Goal: Information Seeking & Learning: Check status

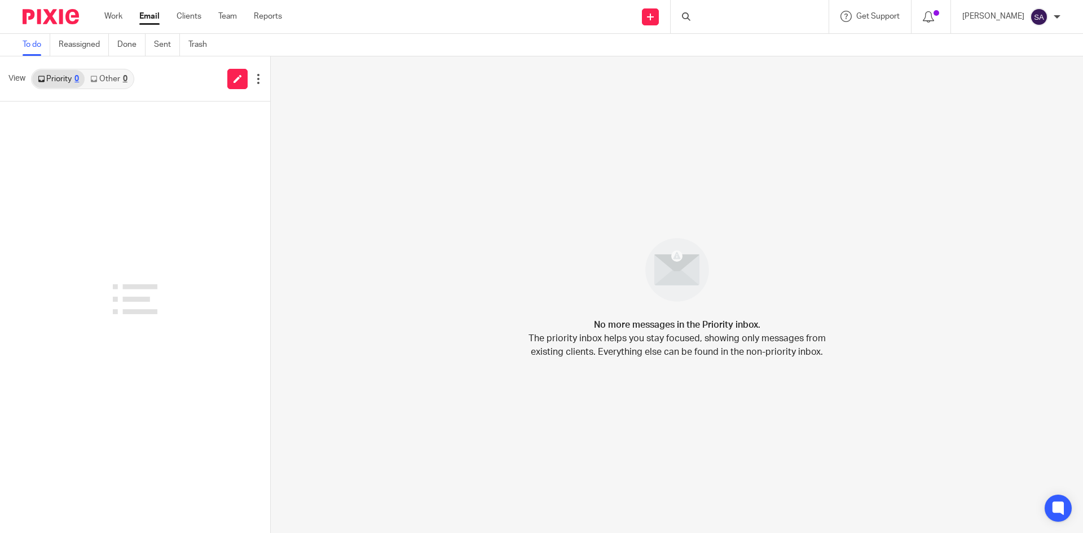
click at [729, 16] on div at bounding box center [750, 16] width 158 height 33
click at [725, 16] on input "Search" at bounding box center [744, 19] width 102 height 10
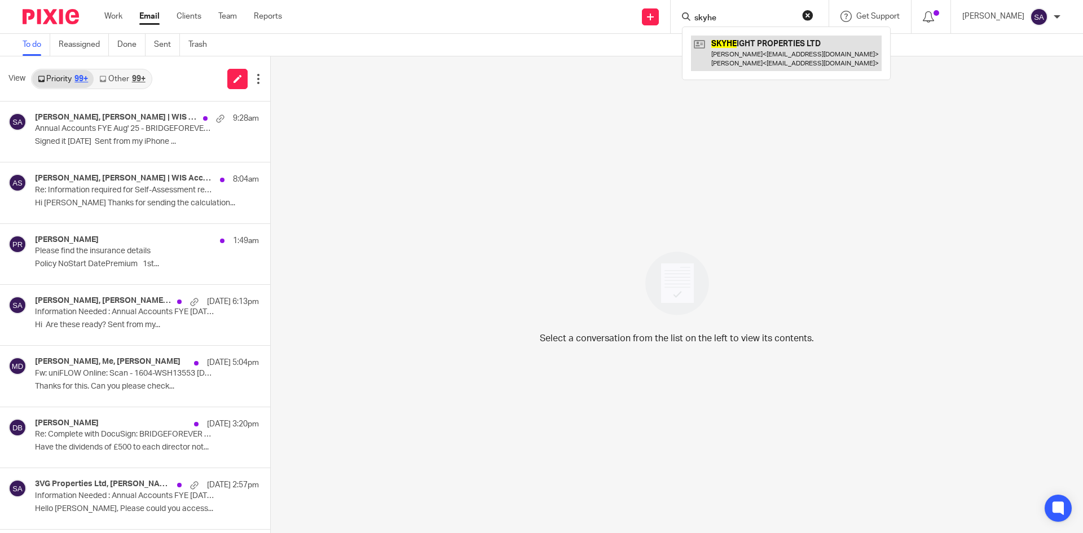
type input "skyhe"
click at [787, 49] on link at bounding box center [786, 53] width 191 height 35
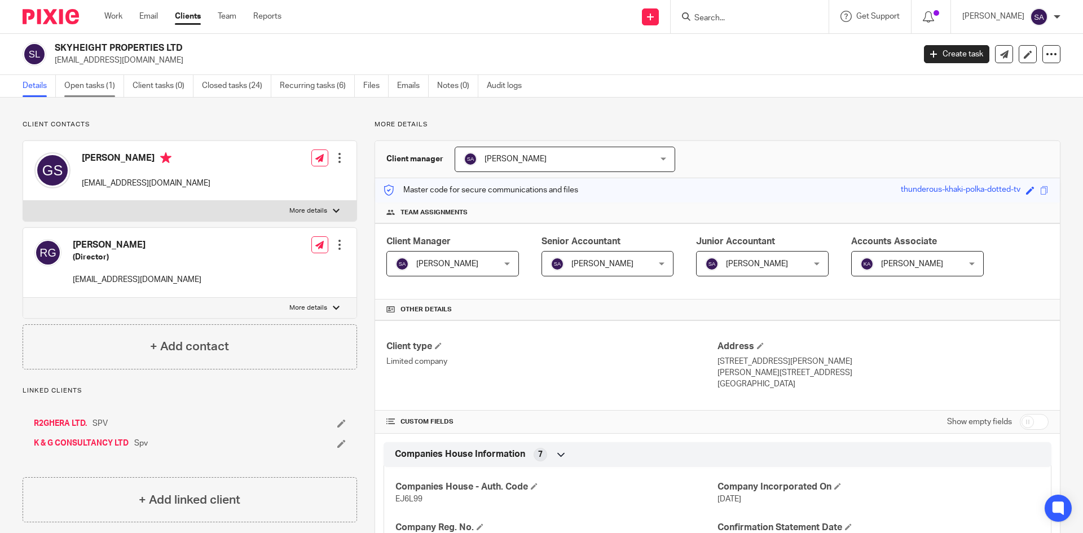
click at [87, 86] on link "Open tasks (1)" at bounding box center [94, 86] width 60 height 22
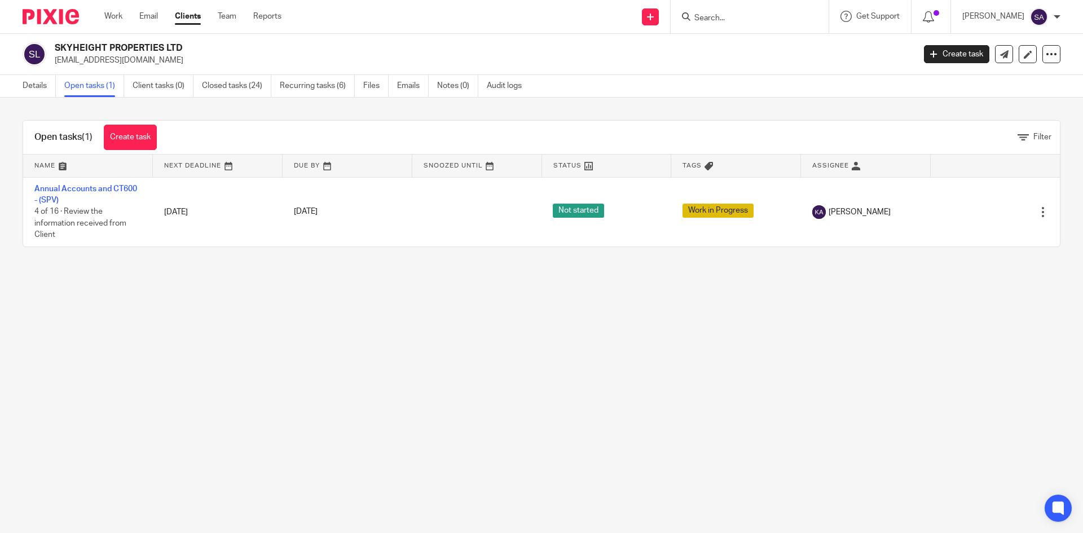
click at [405, 86] on link "Emails" at bounding box center [413, 86] width 32 height 22
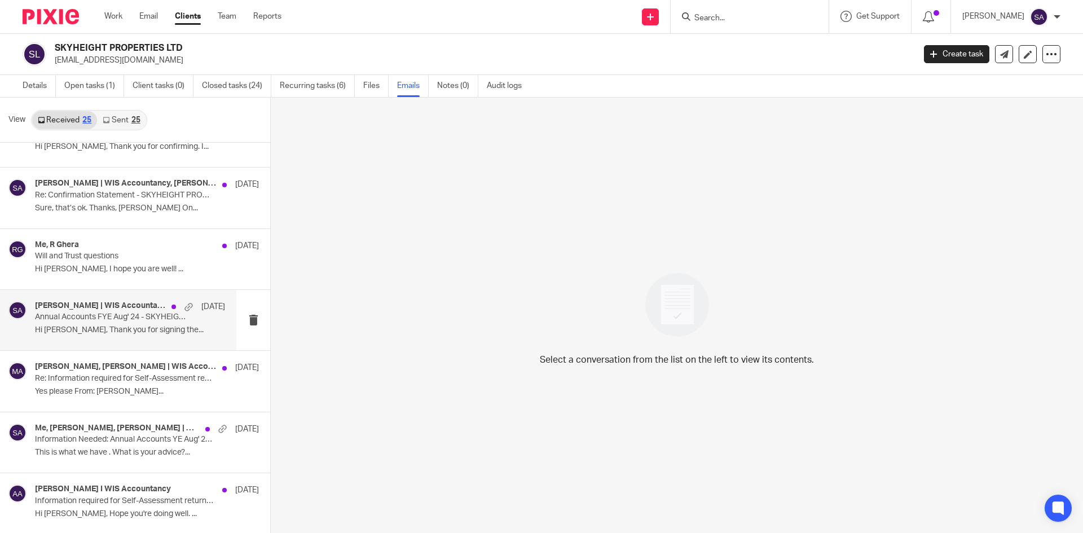
scroll to position [56, 0]
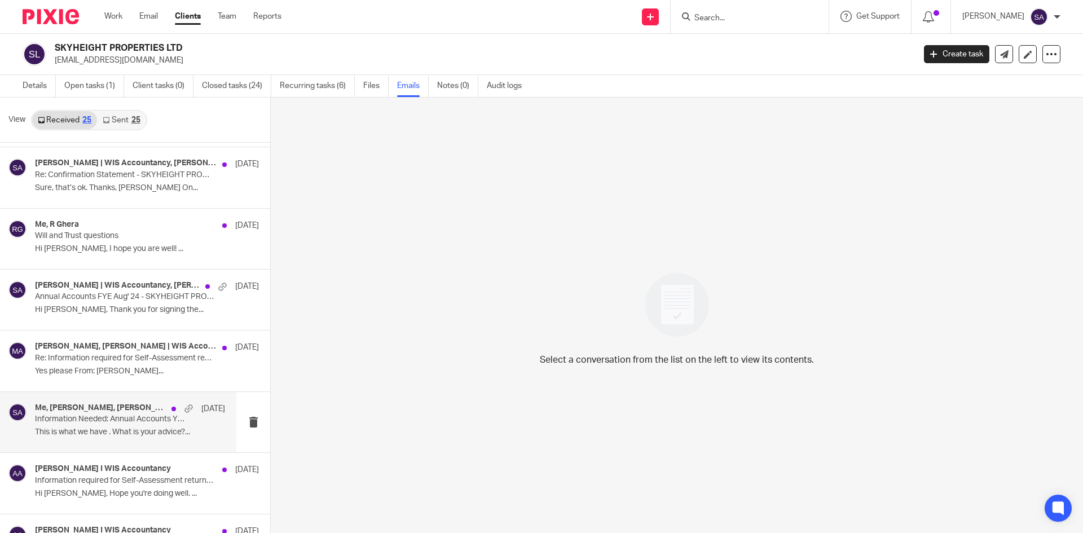
click at [109, 416] on p "Information Needed: Annual Accounts YE Aug' 24 - SKYHEIGHT PROPERTIES LTD" at bounding box center [111, 420] width 152 height 10
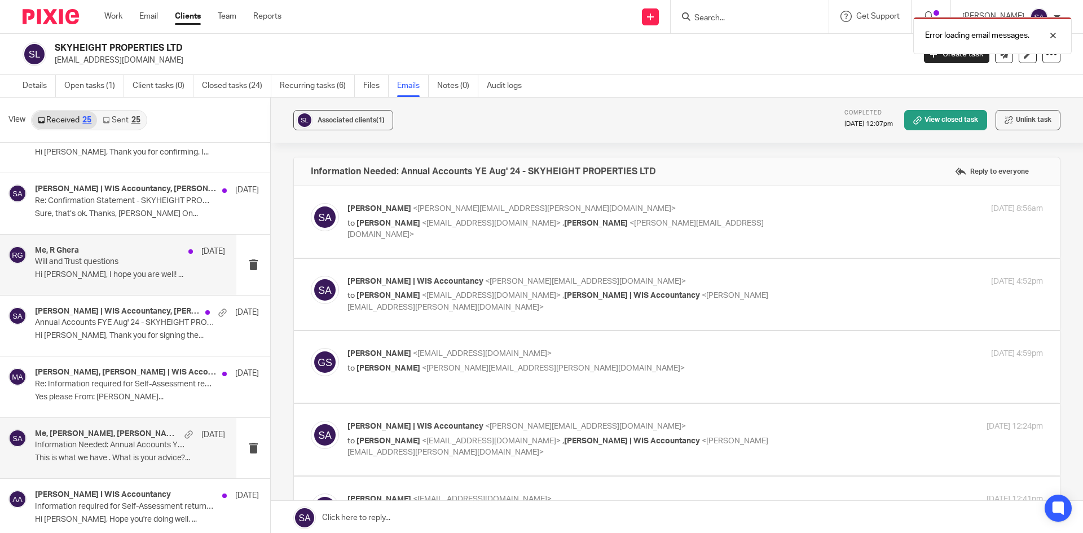
scroll to position [0, 0]
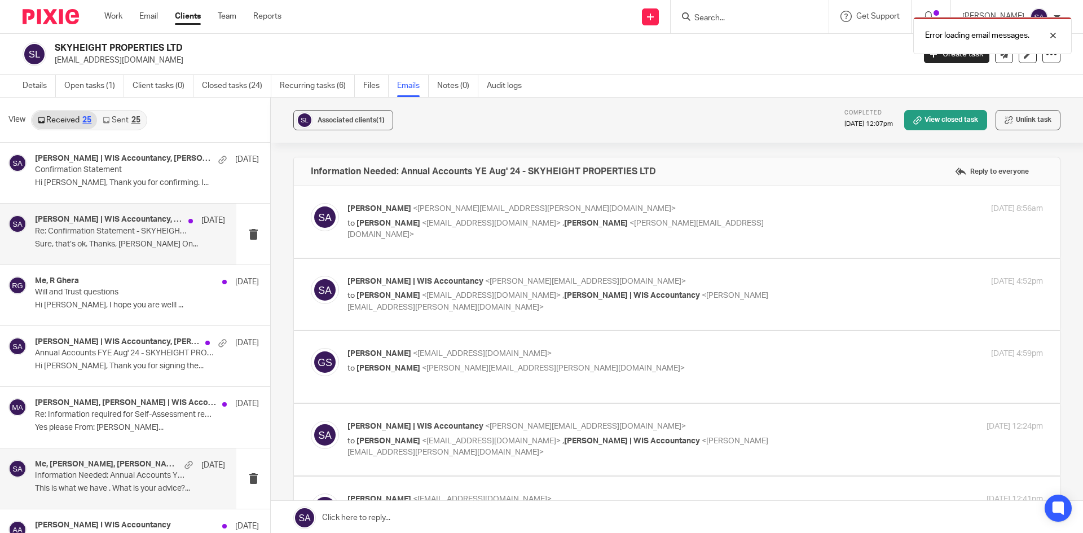
click at [102, 231] on p "Re: Confirmation Statement - SKYHEIGHT PROPERTIES LTD" at bounding box center [111, 232] width 152 height 10
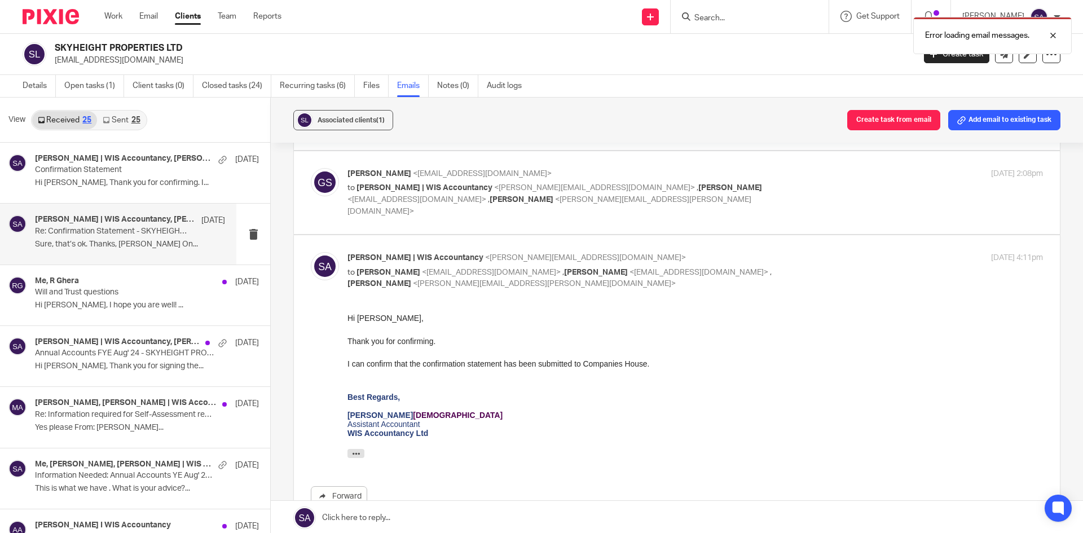
scroll to position [338, 0]
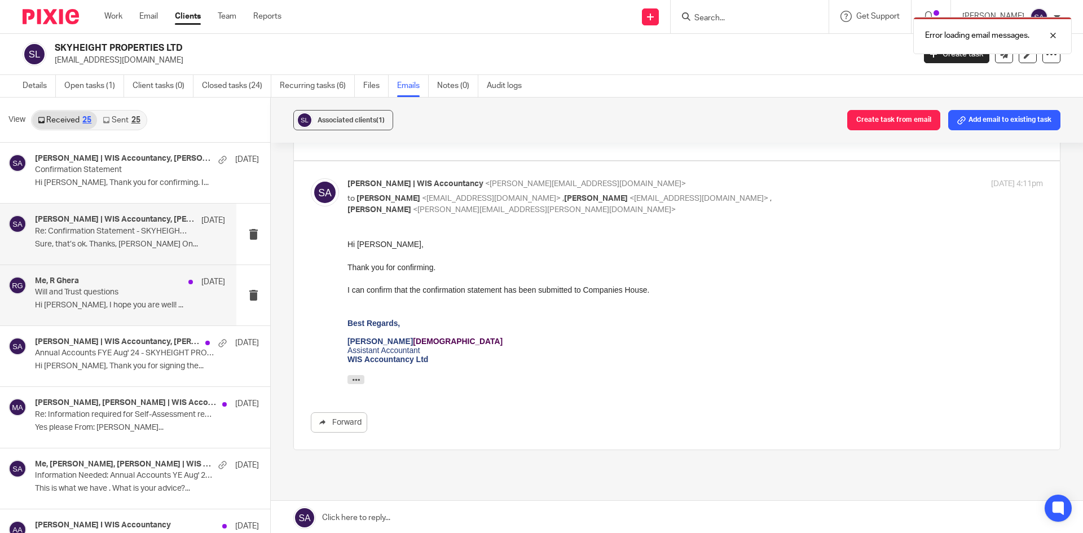
click at [82, 281] on div "Me, R Ghera 7 Aug" at bounding box center [130, 281] width 190 height 11
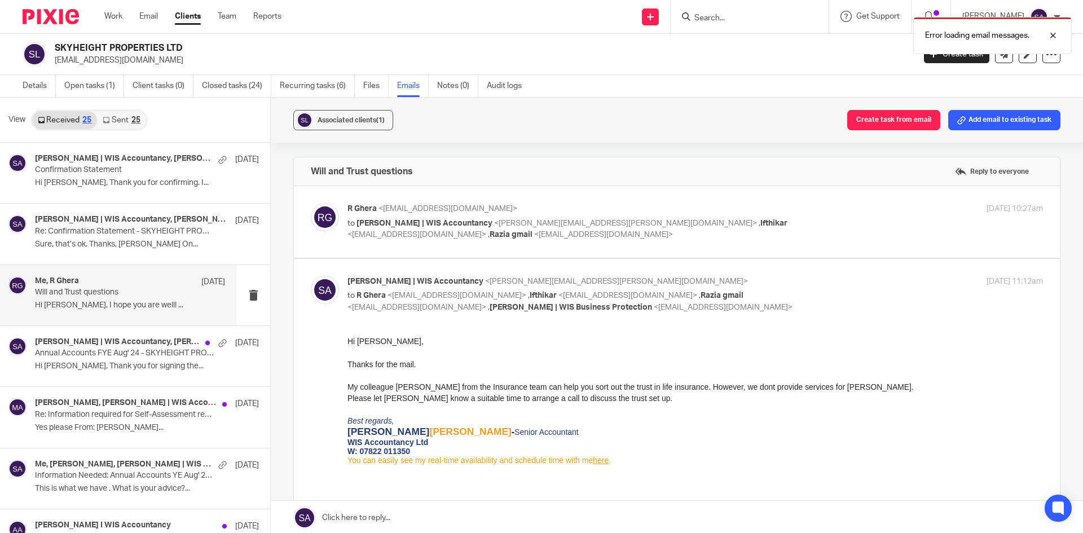
scroll to position [0, 0]
click at [79, 230] on p "Re: Confirmation Statement - SKYHEIGHT PROPERTIES LTD" at bounding box center [111, 232] width 152 height 10
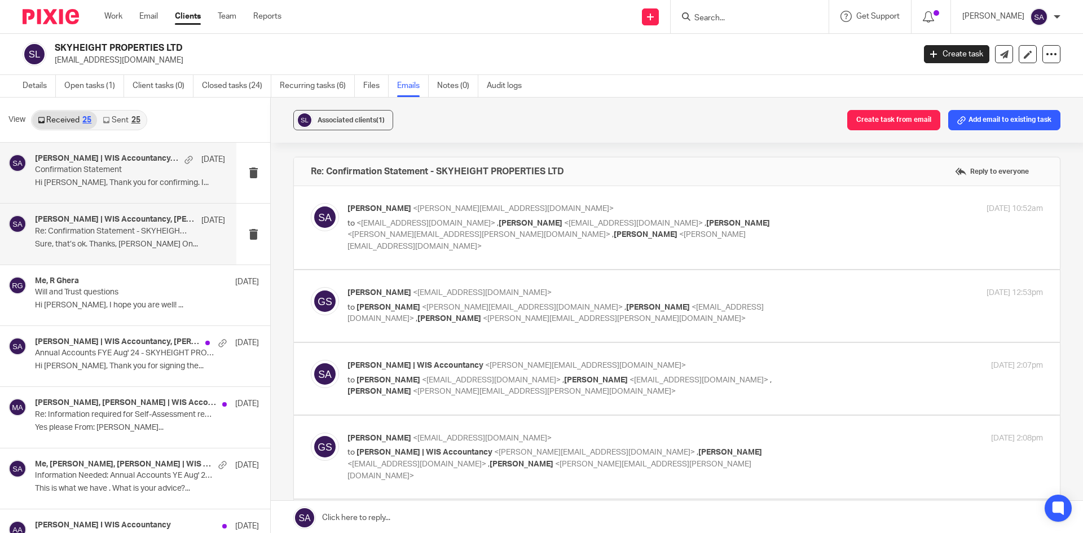
click at [86, 170] on p "Confirmation Statement" at bounding box center [111, 170] width 152 height 10
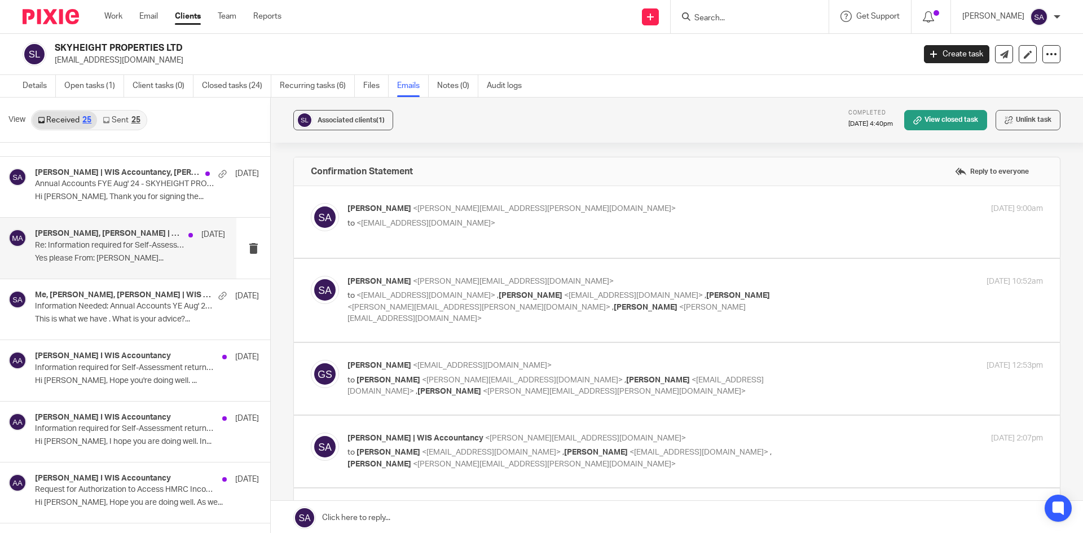
click at [111, 253] on div "R Ghera, Moksha Jeerasinghe | WIS Accountancy 1 Jul Re: Information required fo…" at bounding box center [130, 248] width 190 height 38
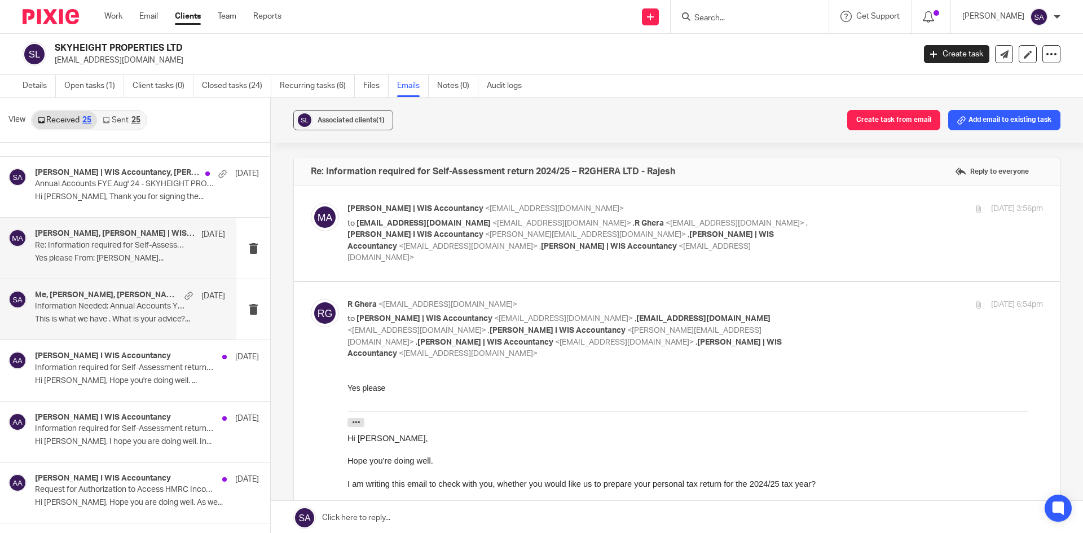
click at [133, 306] on p "Information Needed: Annual Accounts YE Aug' 24 - SKYHEIGHT PROPERTIES LTD" at bounding box center [111, 307] width 152 height 10
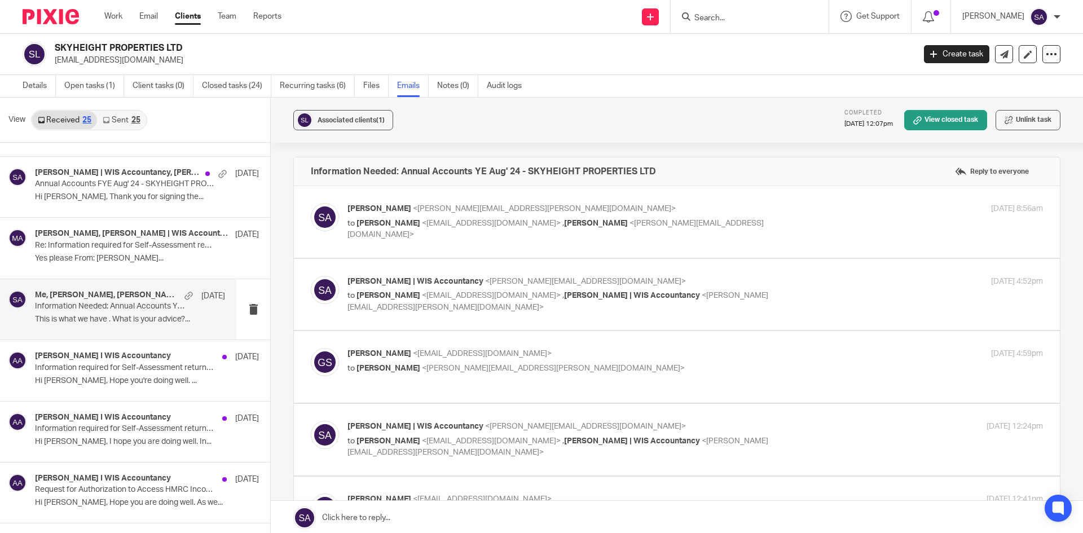
click at [662, 361] on div "Gaurav Sharma <gauravsharma100@gmail.com> to Shafiya Abdulla <shafiya.abdulla@w…" at bounding box center [579, 361] width 464 height 26
checkbox input "true"
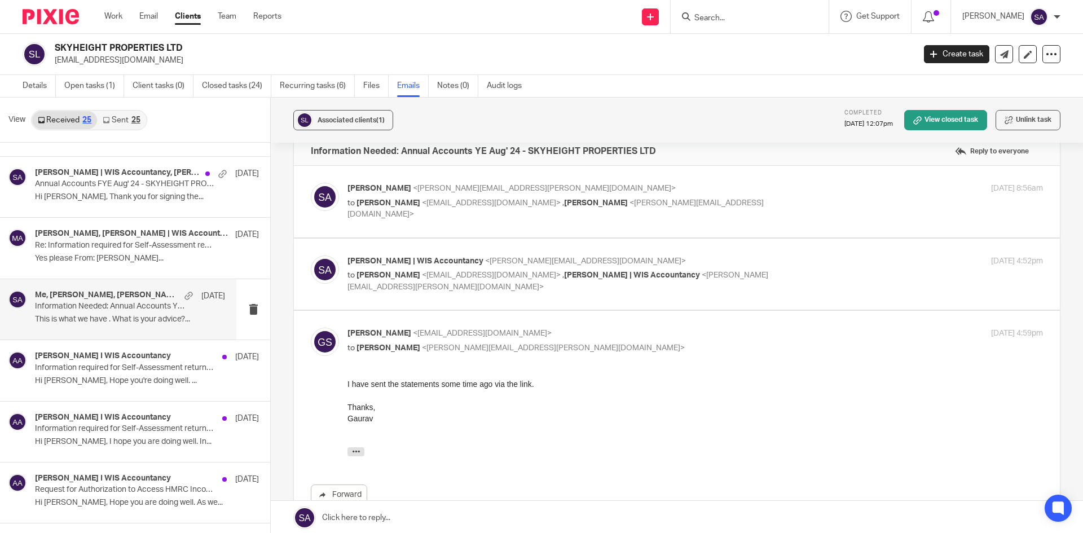
scroll to position [56, 0]
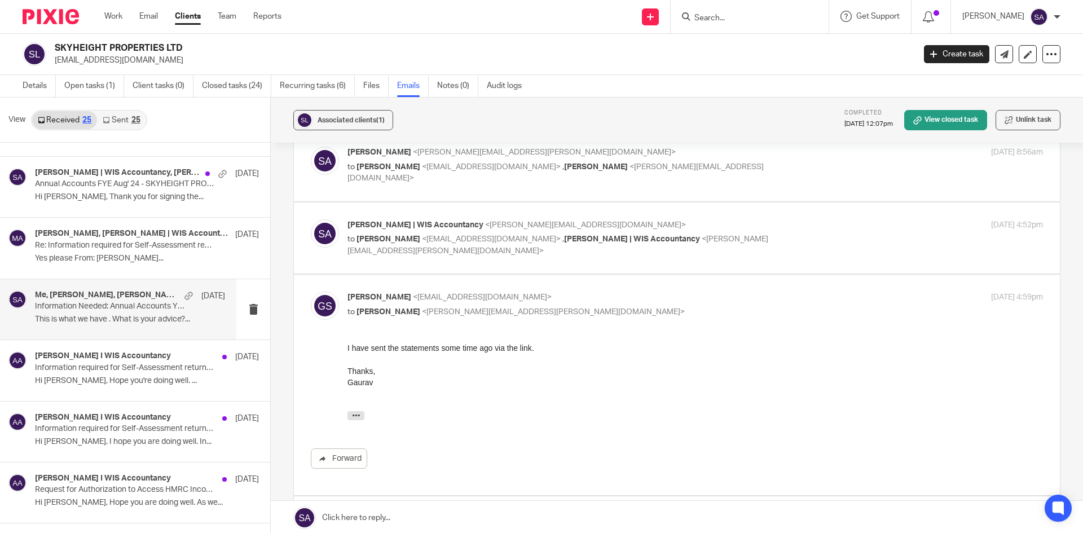
click at [840, 227] on div "1 May 2025 4:52pm" at bounding box center [927, 225] width 232 height 12
checkbox input "true"
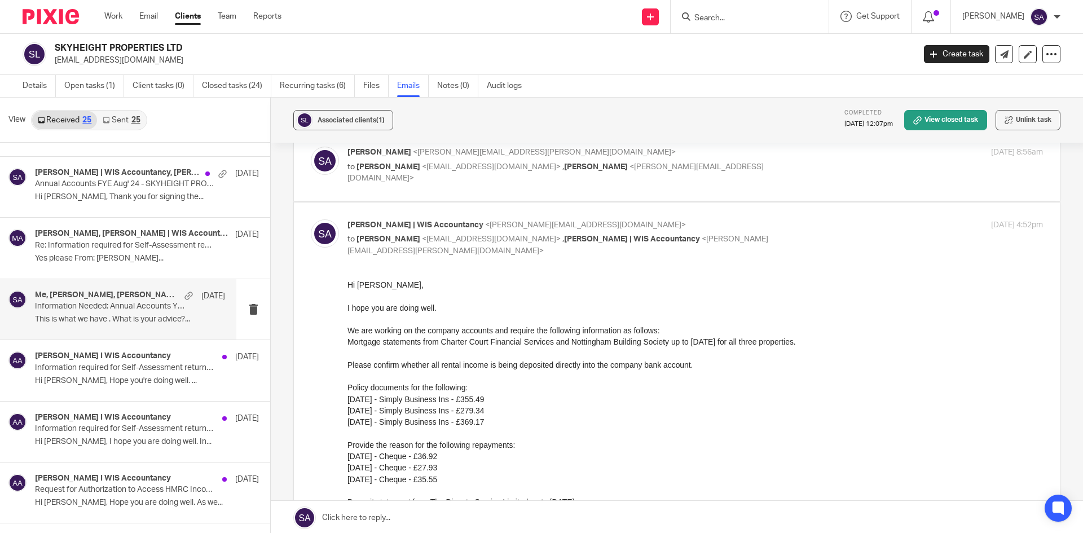
scroll to position [0, 0]
click at [798, 180] on div "Shafiya Abdulla <shafiya.abdulla@wis-accountancy.co.uk> to Gaurav Sharma <gaura…" at bounding box center [677, 166] width 732 height 38
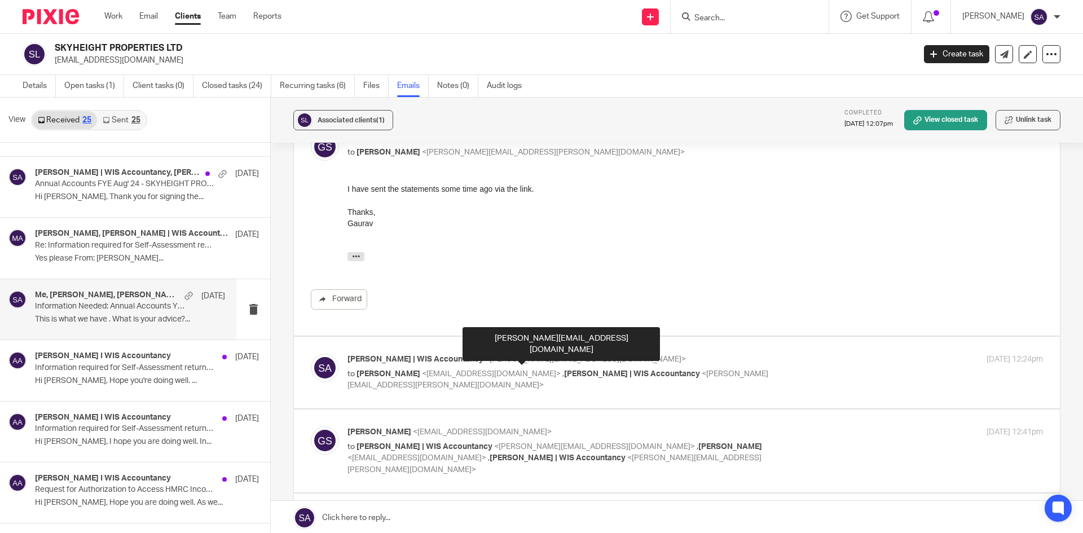
scroll to position [846, 0]
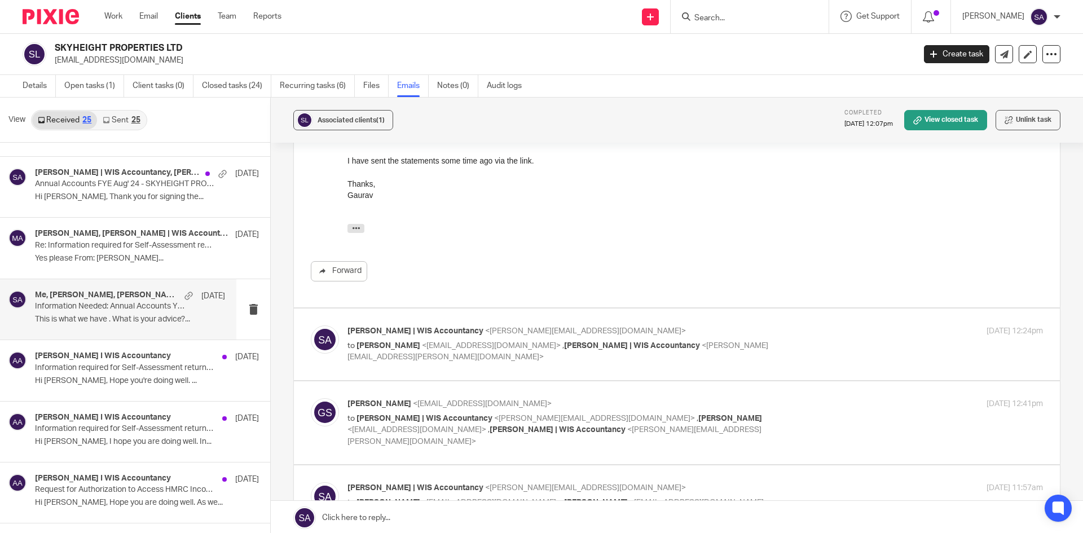
click at [814, 330] on div "13 May 2025 12:24pm" at bounding box center [927, 331] width 232 height 12
checkbox input "true"
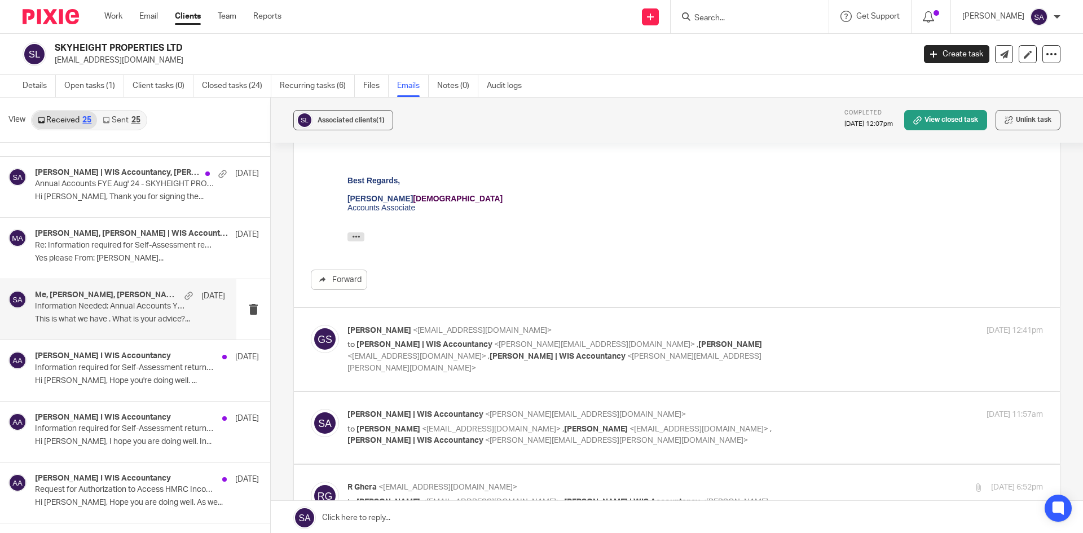
scroll to position [1184, 0]
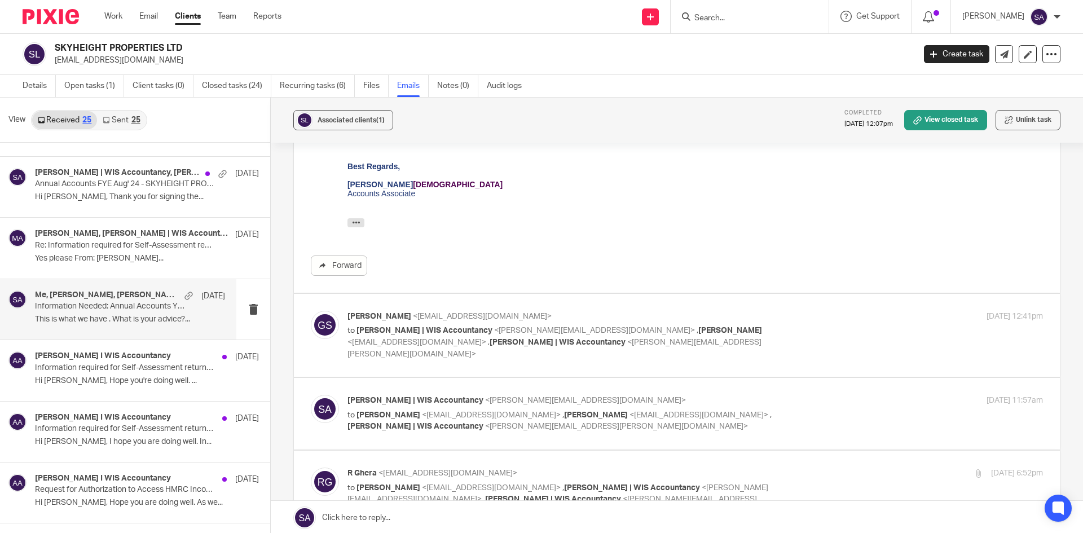
click at [843, 334] on div "Gaurav Sharma <gauravsharma100@gmail.com> to Sarah Asfar | WIS Accountancy <sar…" at bounding box center [694, 335] width 695 height 49
checkbox input "true"
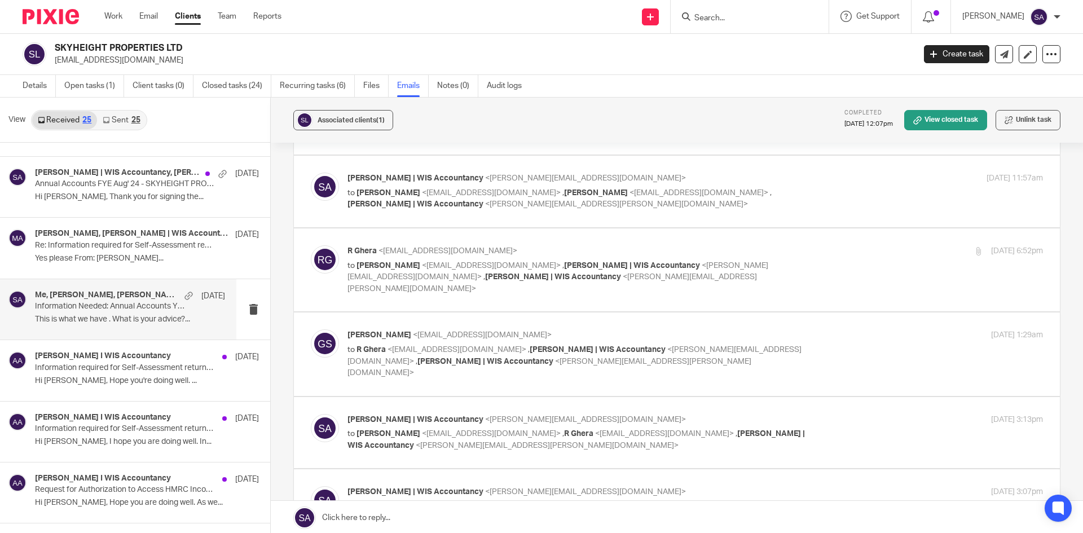
scroll to position [1579, 0]
click at [821, 177] on div "Sarah Asfar | WIS Accountancy <sarah@wis-accountancy.co.uk> to Gaurav Sharma <g…" at bounding box center [694, 190] width 695 height 38
checkbox input "true"
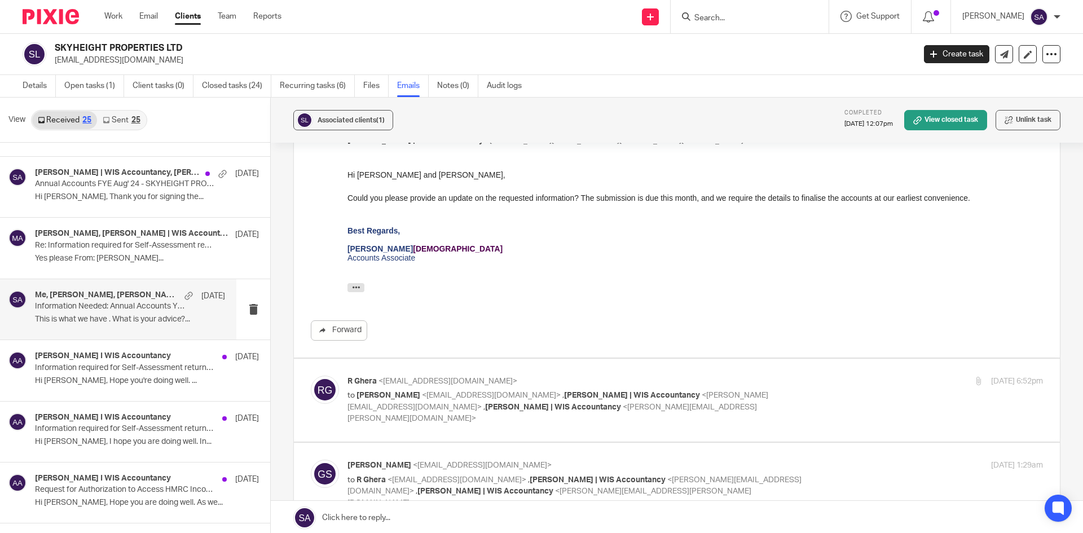
scroll to position [1748, 0]
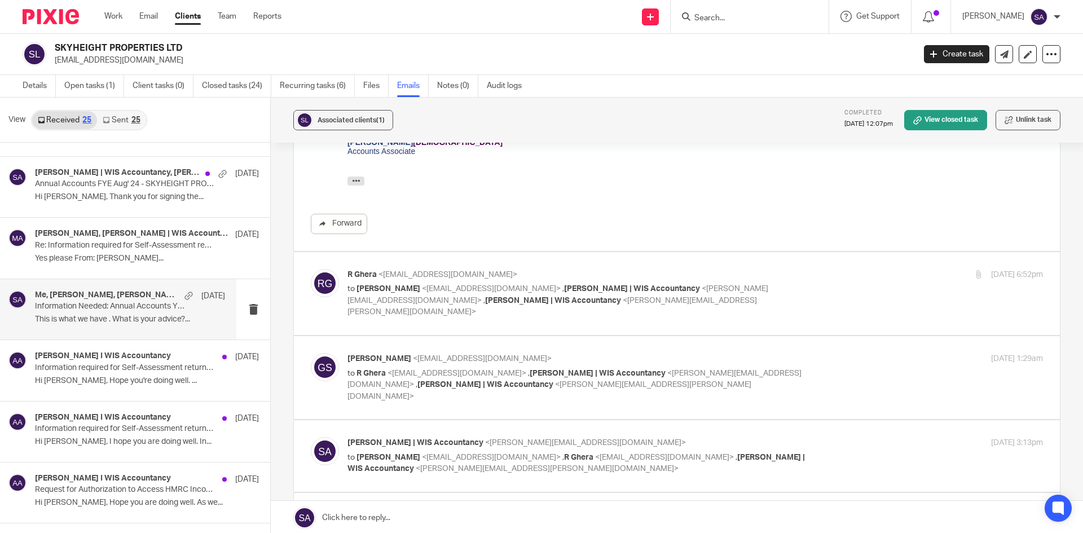
click at [815, 280] on div "R Ghera <rajeshghera@live.co.uk> to Gaurav Sharma <gauravsharma100@gmail.com> ,…" at bounding box center [694, 293] width 695 height 49
checkbox input "true"
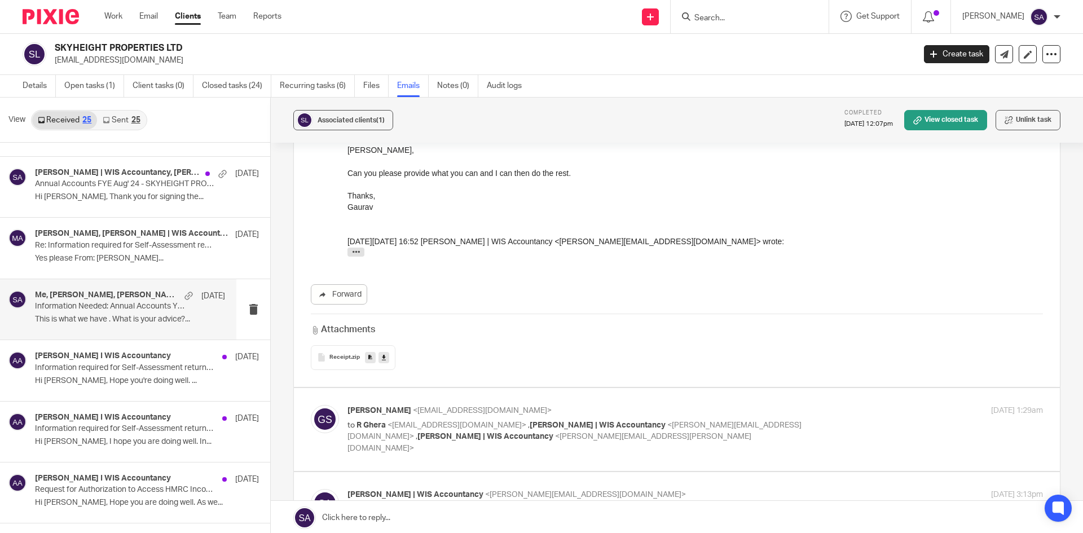
scroll to position [2087, 0]
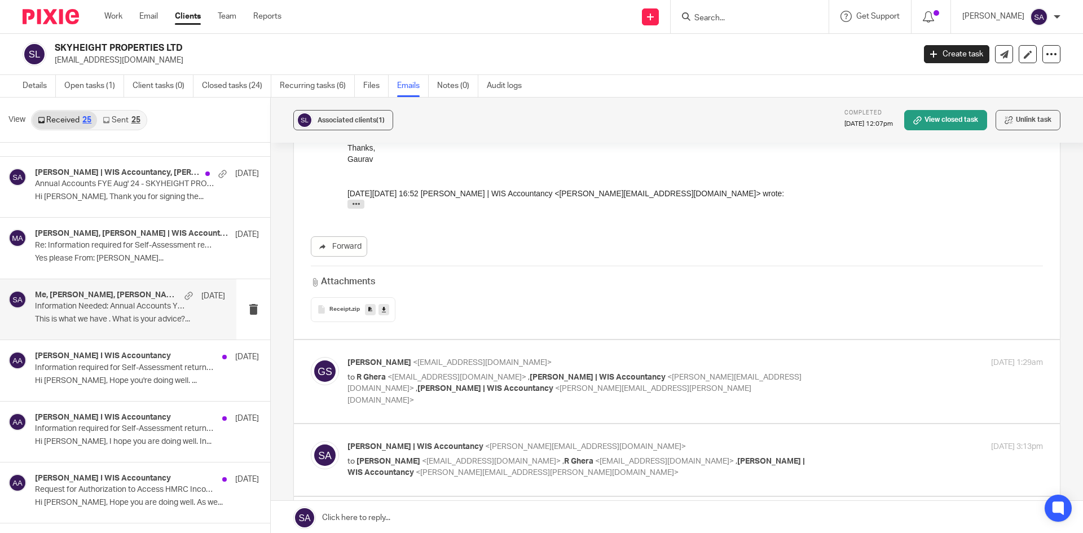
click at [842, 357] on div "19 May 2025 1:29am" at bounding box center [927, 363] width 232 height 12
checkbox input "true"
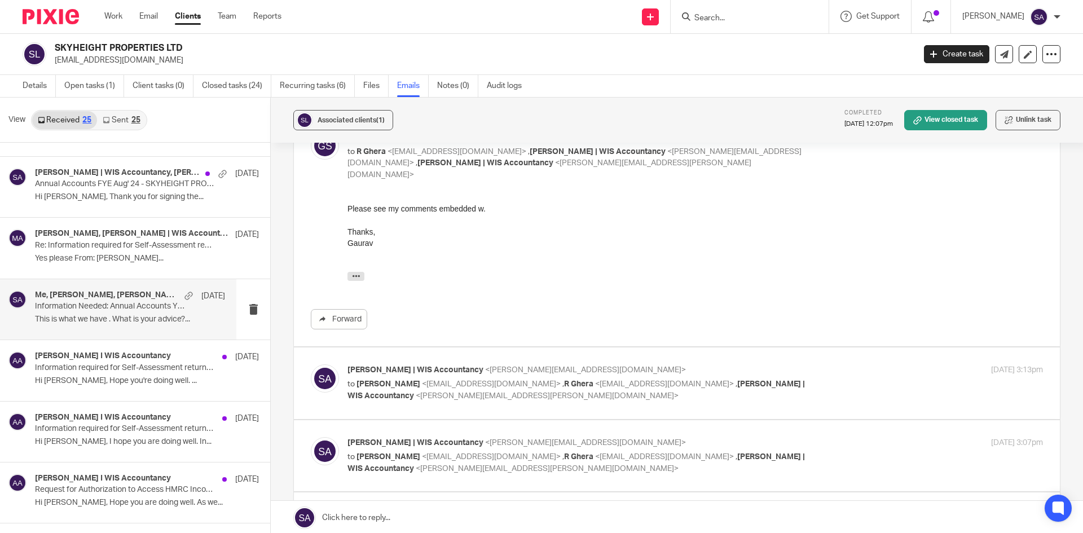
scroll to position [0, 0]
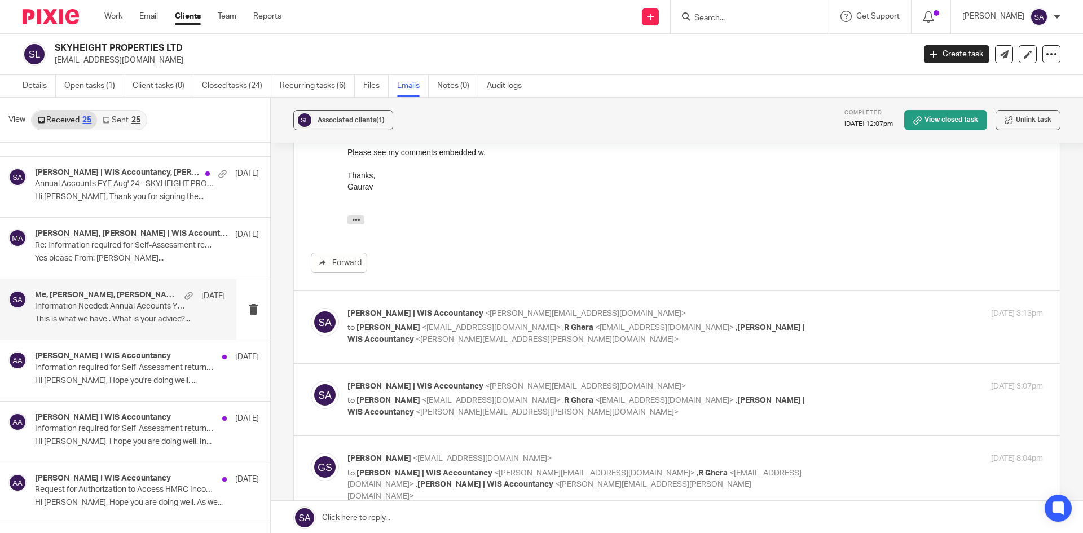
click at [843, 308] on div "Sarah Asfar | WIS Accountancy <sarah@wis-accountancy.co.uk> to Gaurav Sharma <g…" at bounding box center [694, 327] width 695 height 38
checkbox input "true"
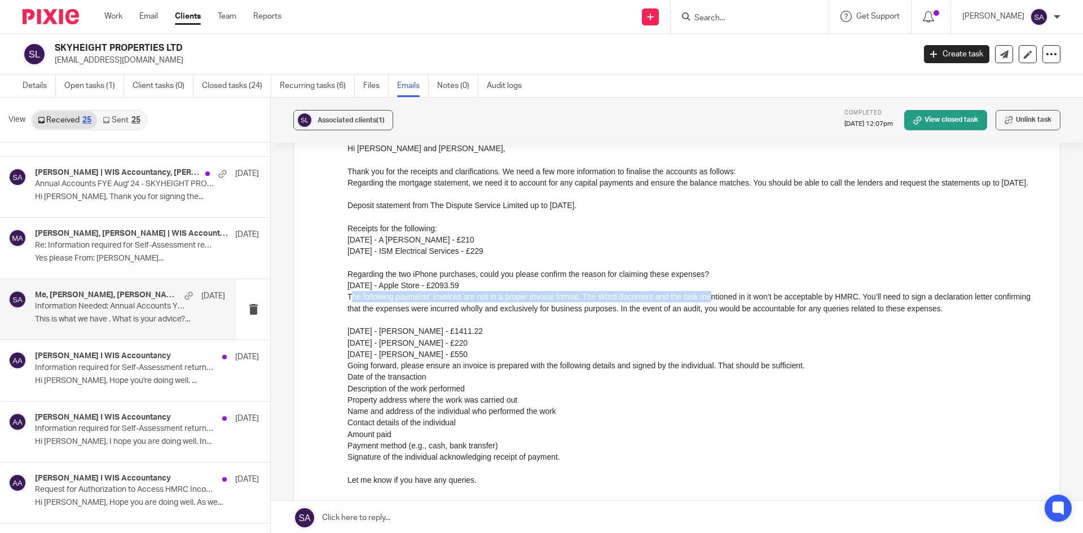
drag, startPoint x: 350, startPoint y: 311, endPoint x: 713, endPoint y: 307, distance: 363.8
click at [713, 307] on p "The following payments' invoices are not in a proper invoice format. The Word d…" at bounding box center [694, 324] width 695 height 69
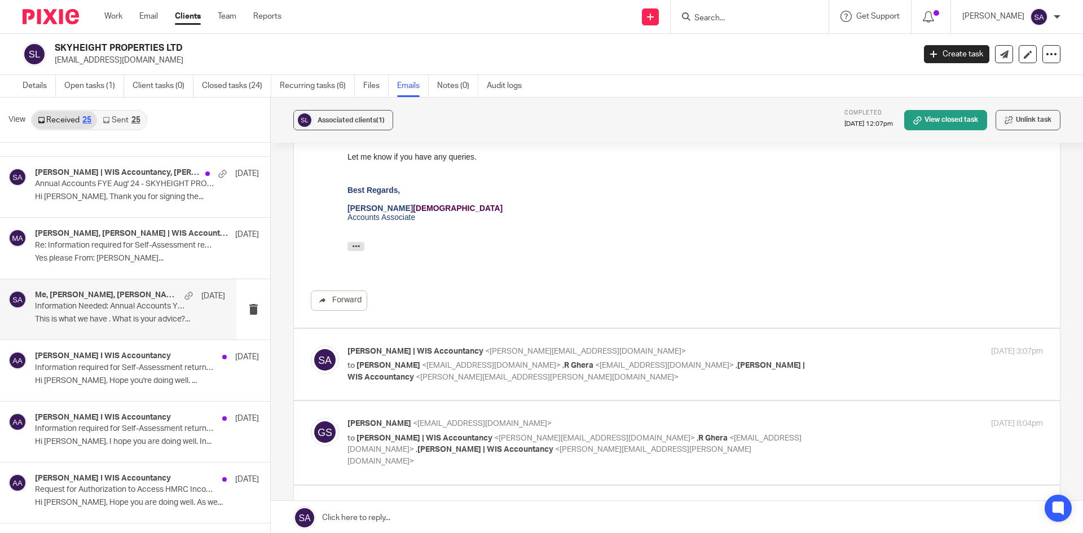
scroll to position [2933, 0]
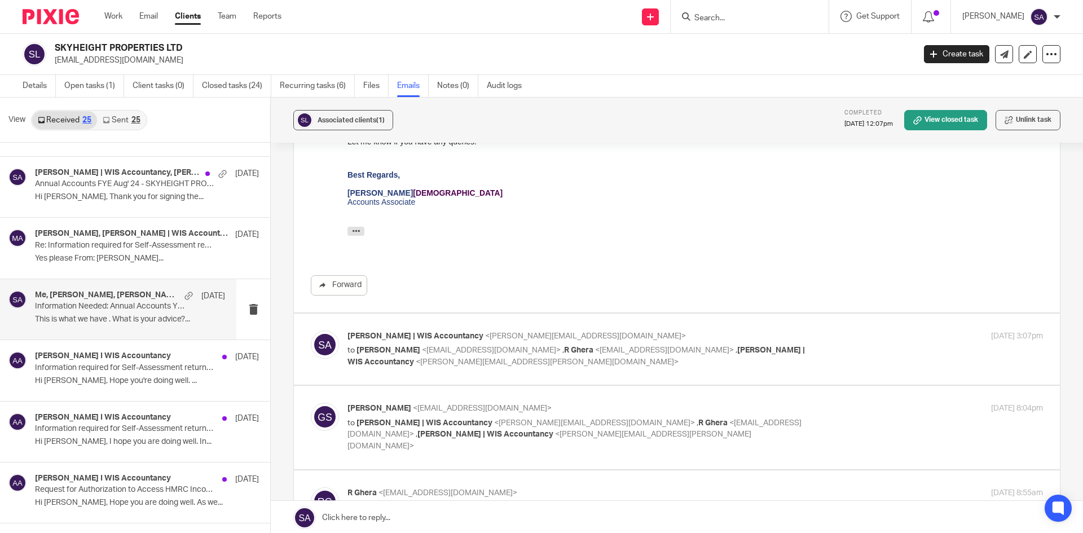
click at [845, 330] on div "Sarah Asfar | WIS Accountancy <sarah@wis-accountancy.co.uk> to Gaurav Sharma <g…" at bounding box center [694, 349] width 695 height 38
checkbox input "true"
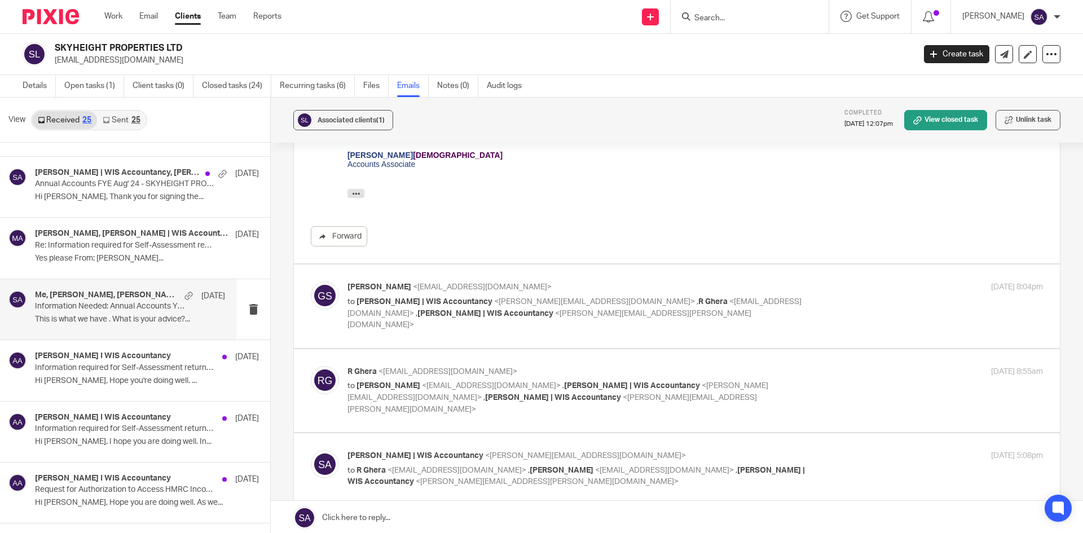
scroll to position [3271, 0]
click at [848, 281] on div "Gaurav Sharma <gauravsharma100@gmail.com> to Sarah Asfar | WIS Accountancy <sar…" at bounding box center [694, 305] width 695 height 49
checkbox input "true"
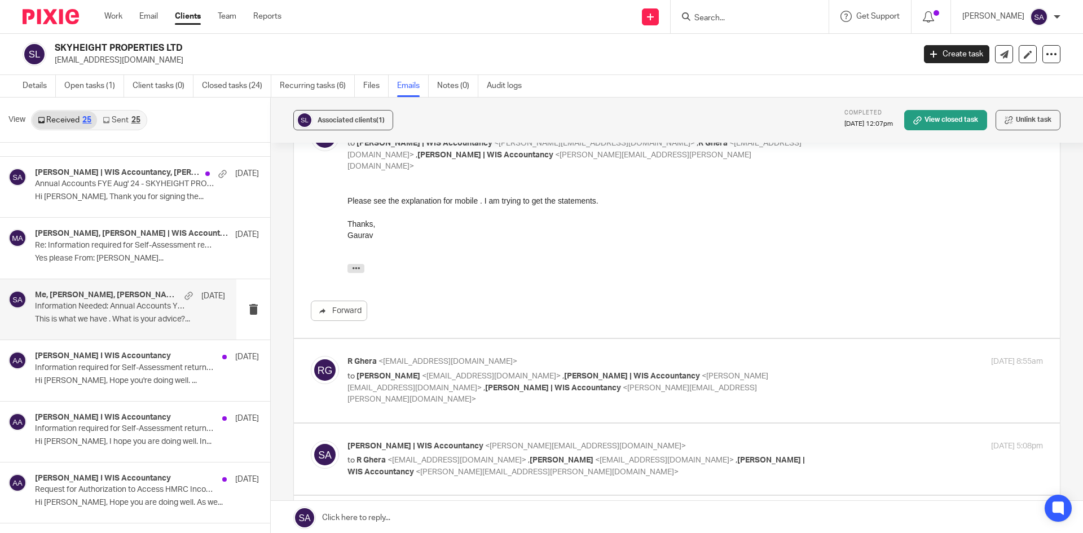
scroll to position [3440, 0]
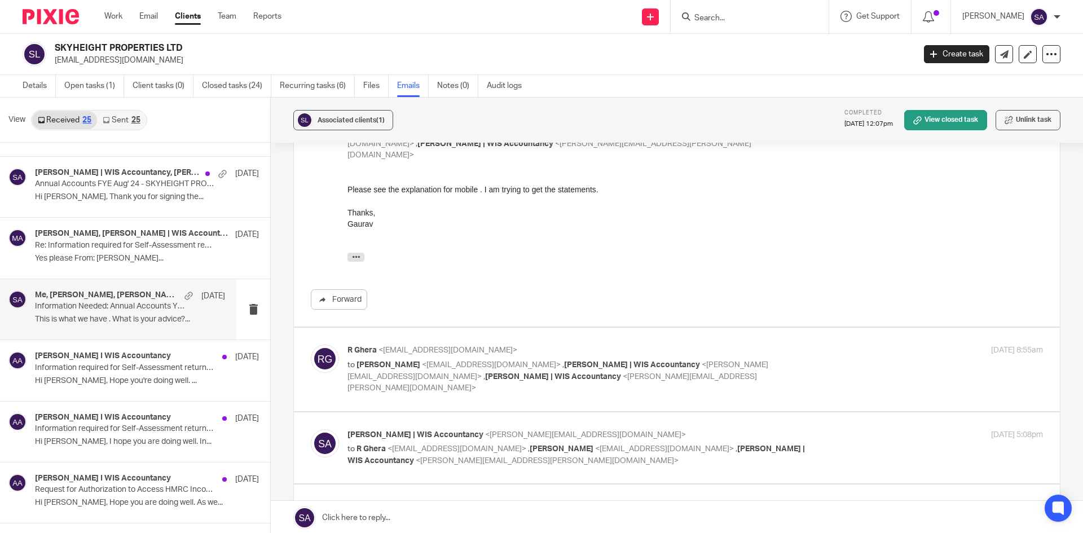
click at [838, 345] on div "28 May 2025 8:55am" at bounding box center [927, 351] width 232 height 12
checkbox input "true"
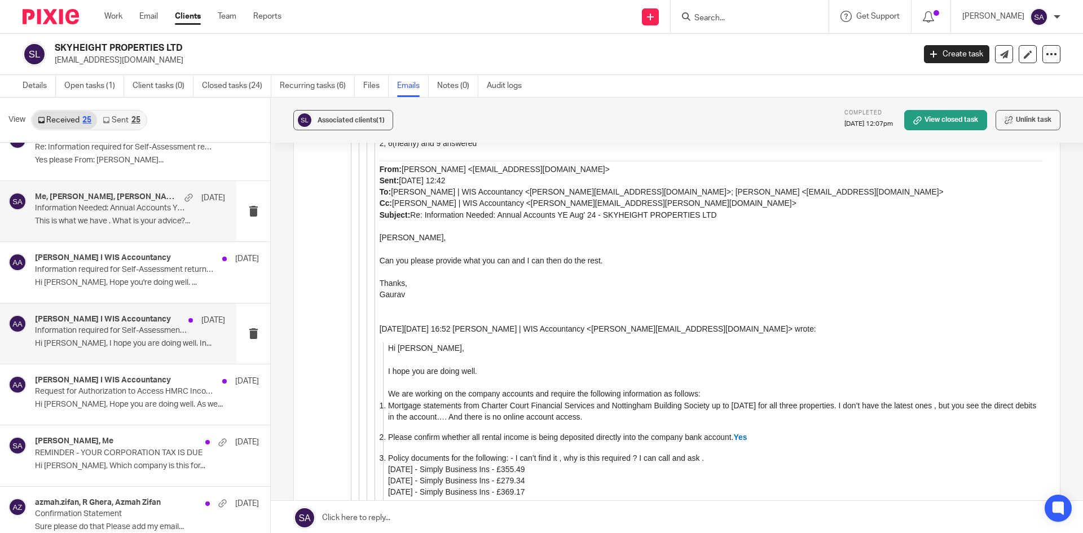
scroll to position [338, 0]
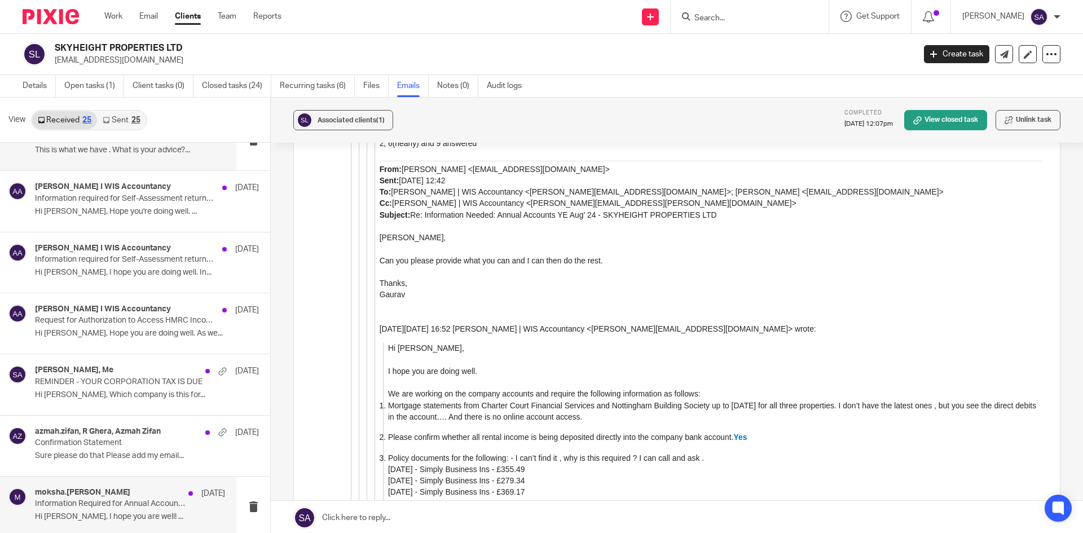
click at [137, 502] on p "Information Required for Annual Accounts FYE Dec'24 - R2GHERA LTD" at bounding box center [111, 504] width 152 height 10
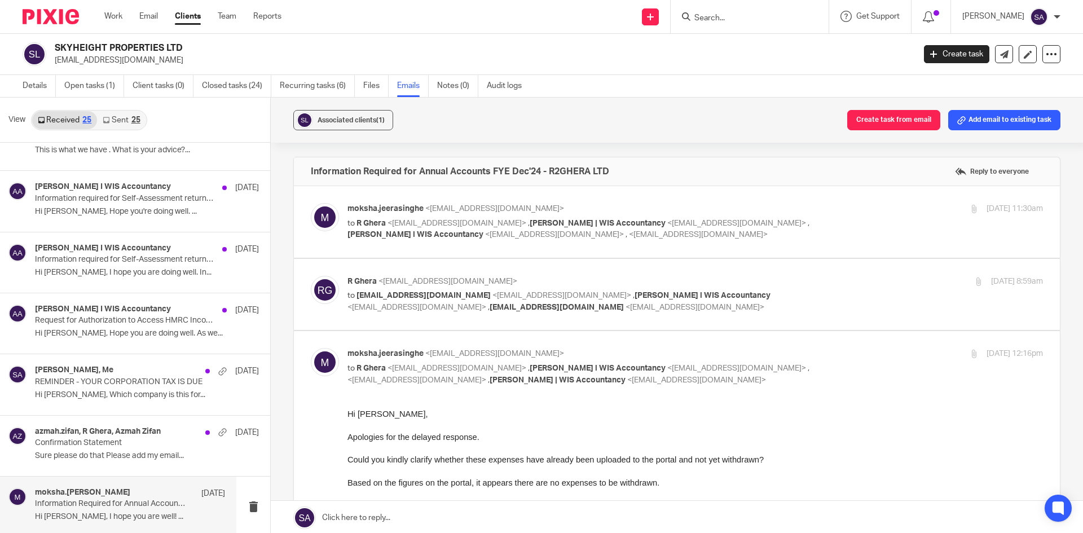
scroll to position [0, 0]
click at [107, 500] on p "Information Required for Annual Accounts FYE Dec'24 - R2GHERA LTD" at bounding box center [111, 504] width 152 height 10
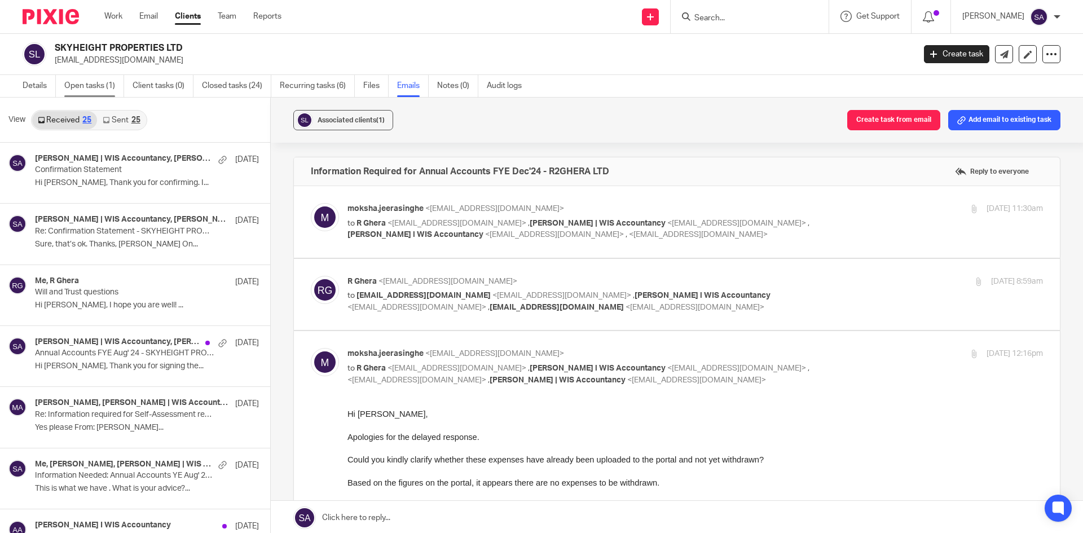
click at [80, 92] on link "Open tasks (1)" at bounding box center [94, 86] width 60 height 22
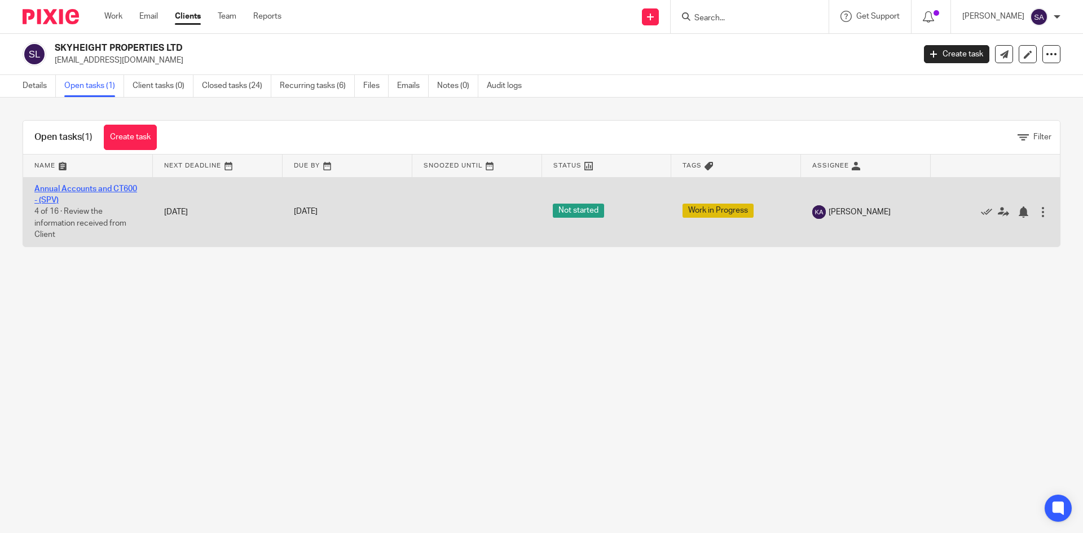
click at [88, 189] on link "Annual Accounts and CT600 - (SPV)" at bounding box center [85, 194] width 103 height 19
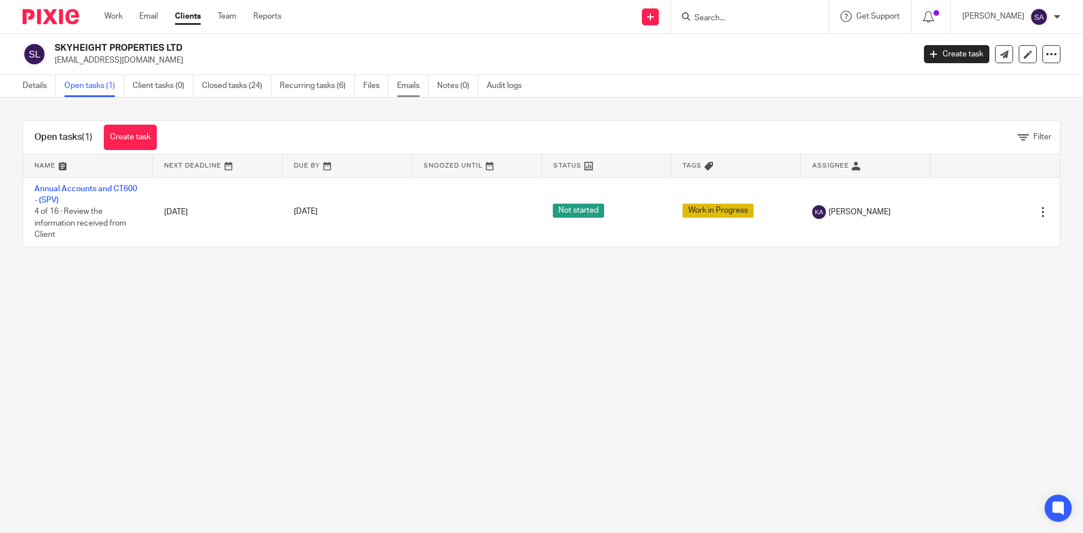
click at [418, 83] on link "Emails" at bounding box center [413, 86] width 32 height 22
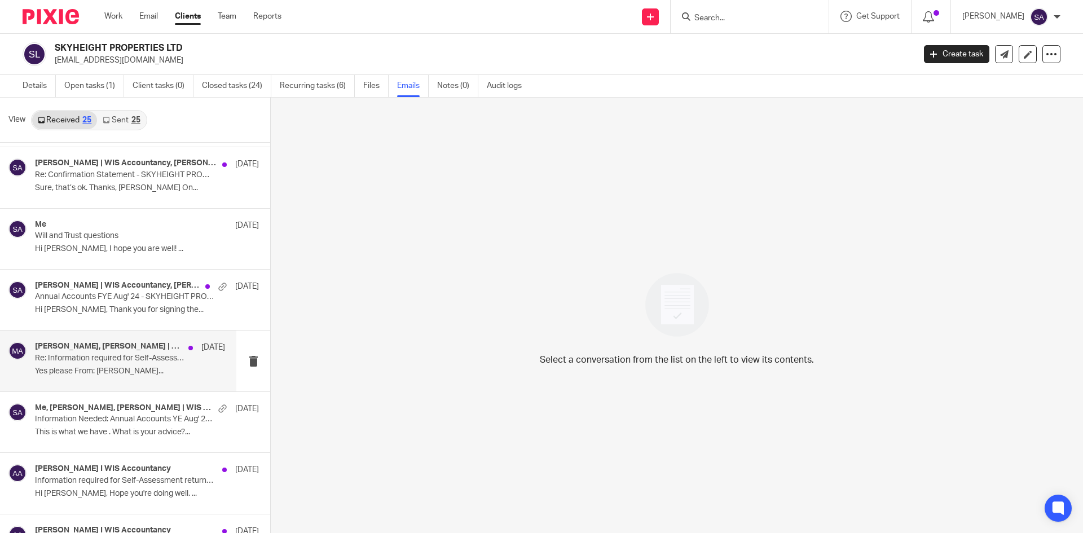
scroll to position [113, 0]
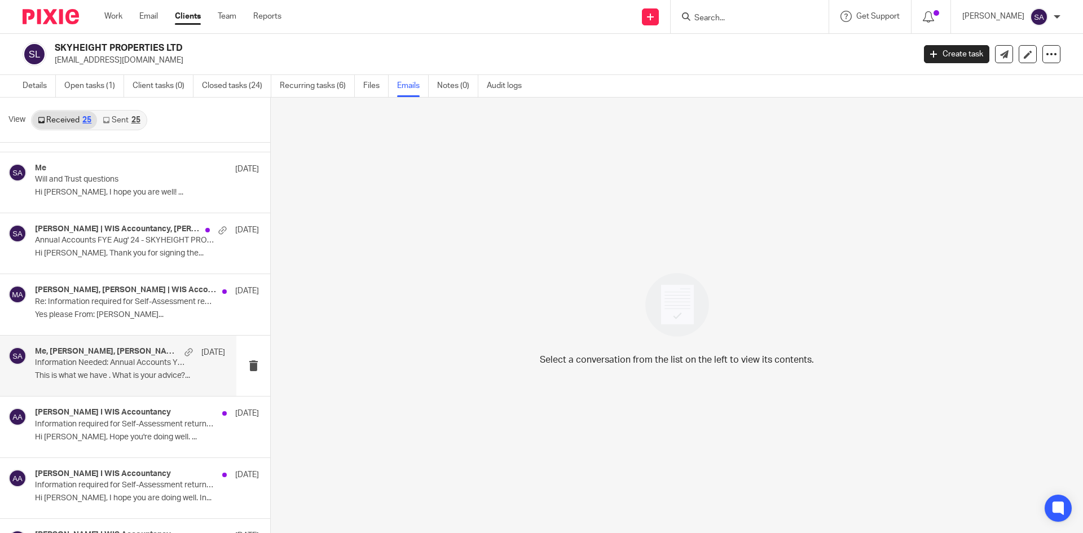
click at [151, 356] on h4 "Me, Gaurav Sharma, Sarah Asfar | WIS Accountancy, R Ghera" at bounding box center [107, 352] width 144 height 10
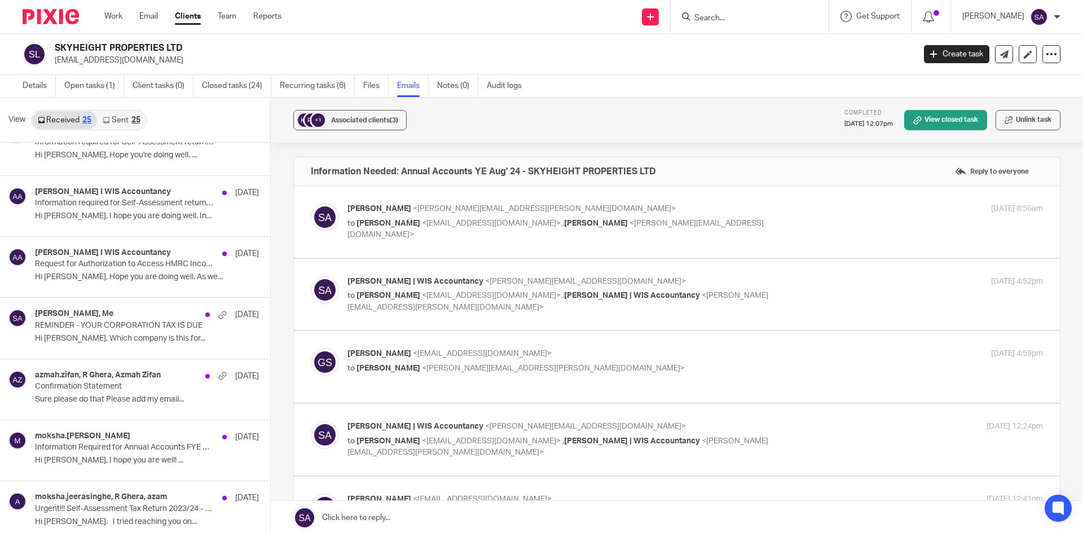
scroll to position [451, 0]
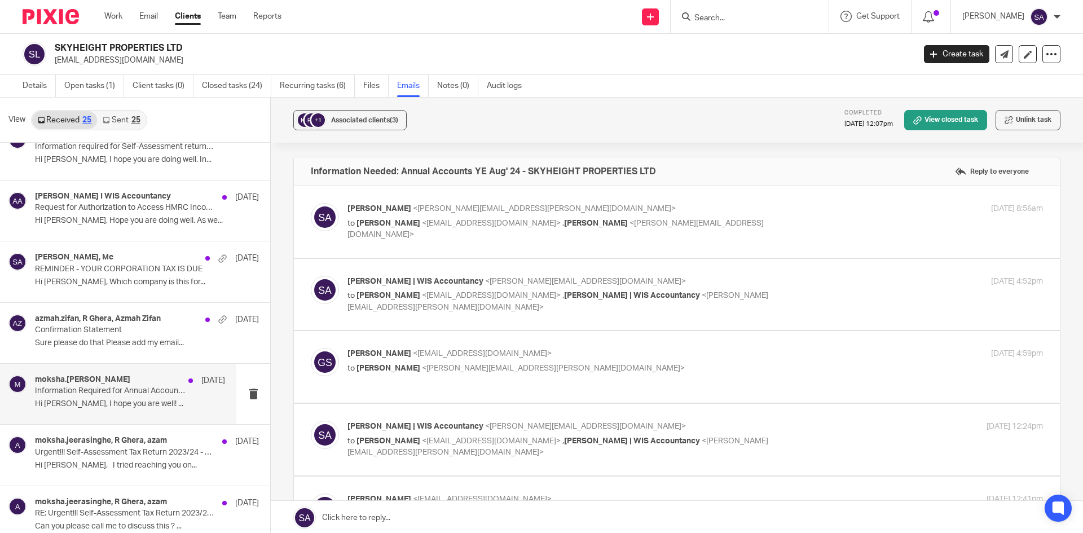
click at [144, 383] on div "moksha.jeerasinghe, R Ghera 3 Jan" at bounding box center [130, 380] width 190 height 11
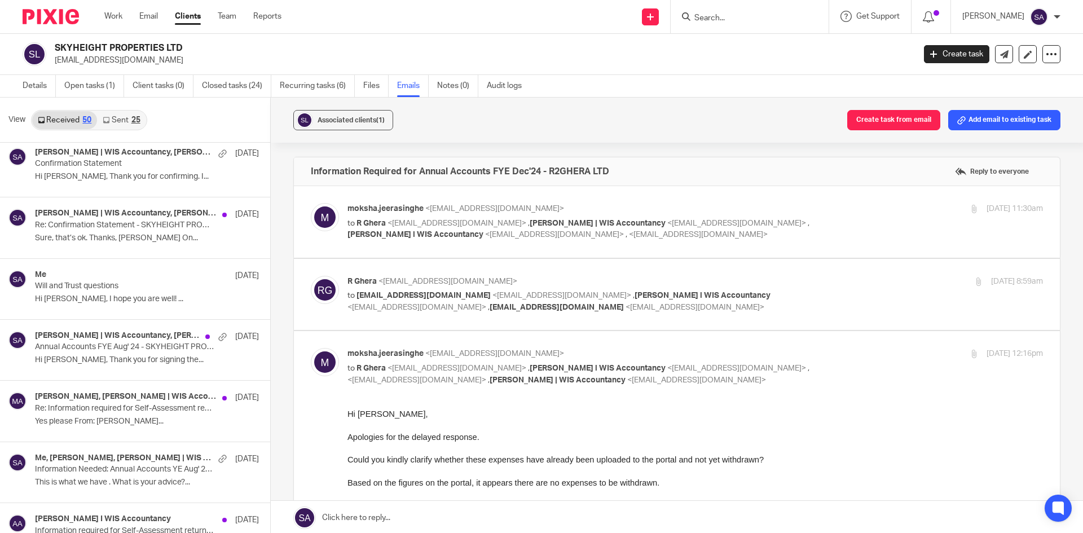
scroll to position [0, 0]
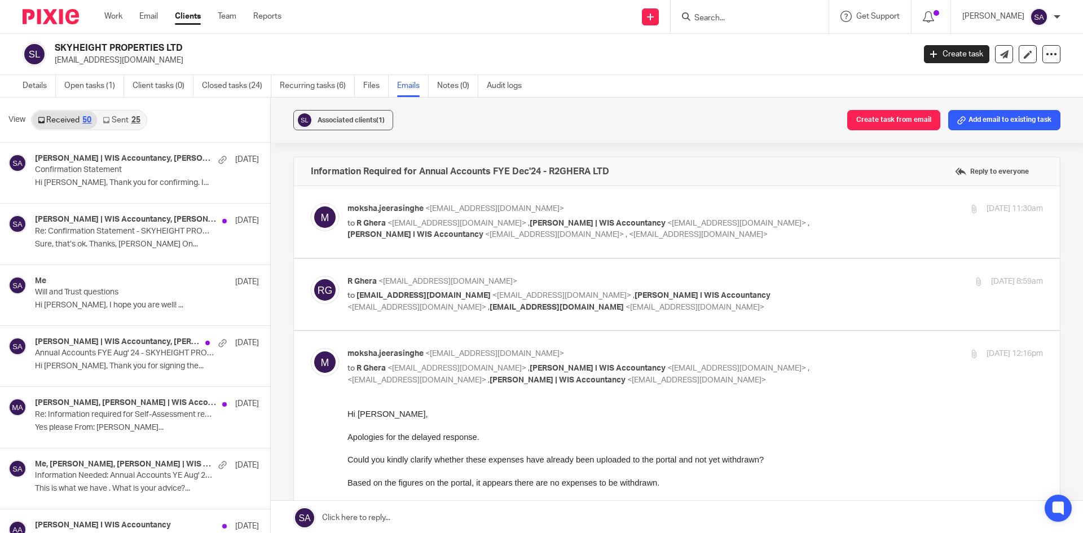
click at [35, 51] on img at bounding box center [35, 54] width 24 height 24
click at [112, 19] on link "Work" at bounding box center [113, 16] width 18 height 11
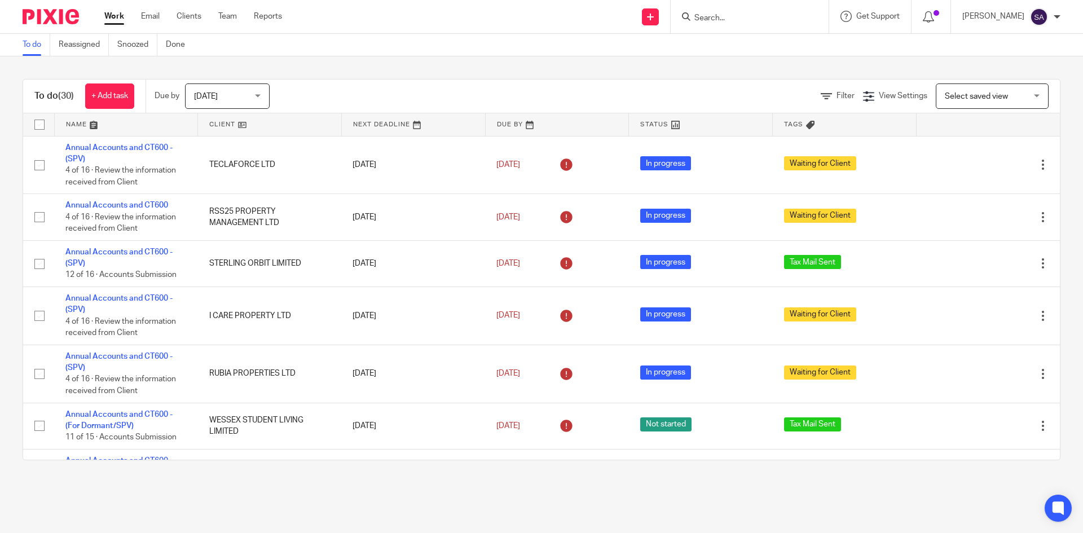
click at [730, 14] on input "Search" at bounding box center [744, 19] width 102 height 10
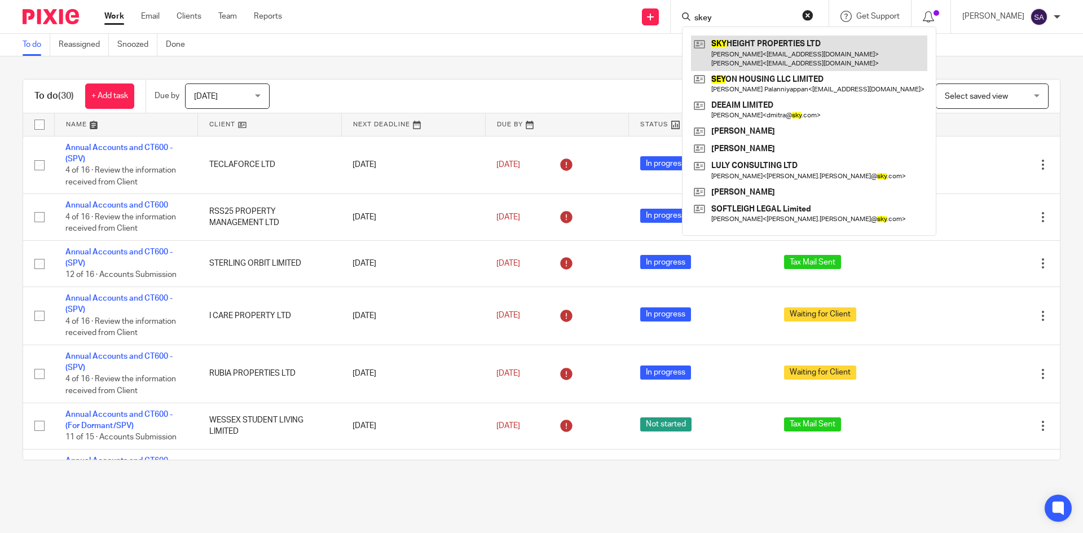
type input "skey"
click at [753, 44] on link at bounding box center [809, 53] width 236 height 35
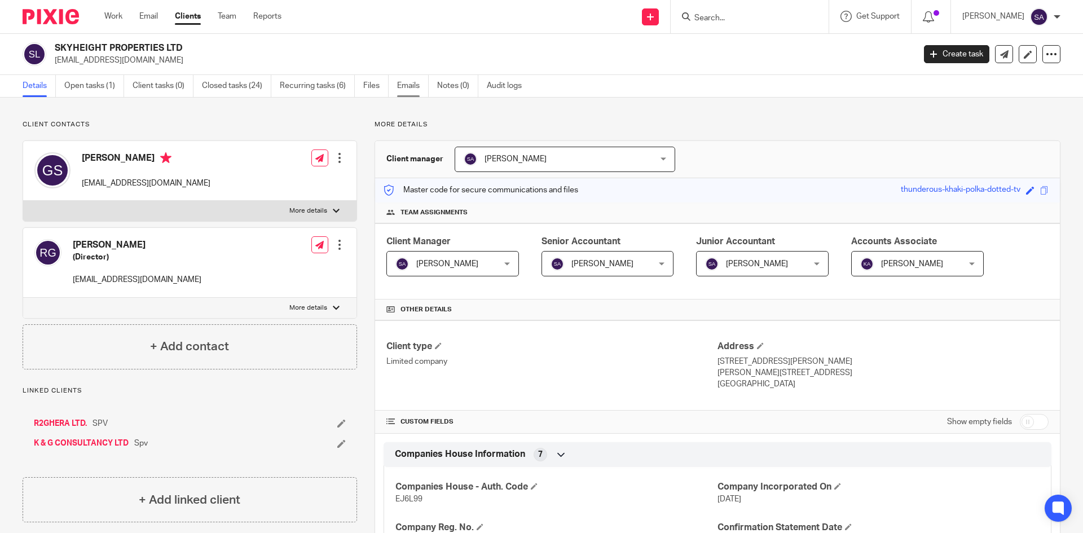
click at [410, 85] on link "Emails" at bounding box center [413, 86] width 32 height 22
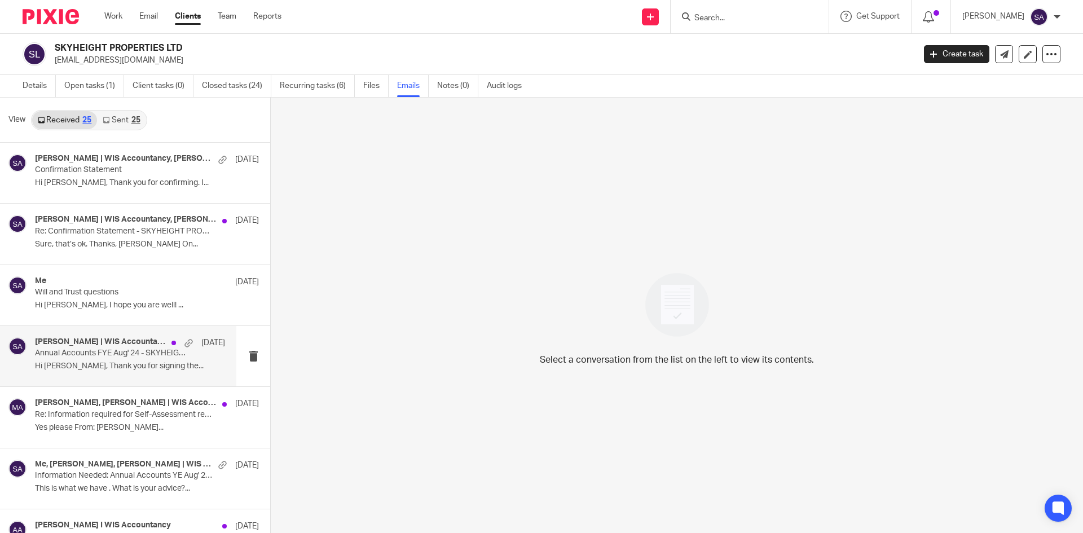
click at [114, 345] on h4 "[PERSON_NAME] | WIS Accountancy, [PERSON_NAME], Me" at bounding box center [100, 342] width 131 height 10
click at [83, 345] on h4 "[PERSON_NAME] | WIS Accountancy, [PERSON_NAME], Me" at bounding box center [107, 342] width 144 height 10
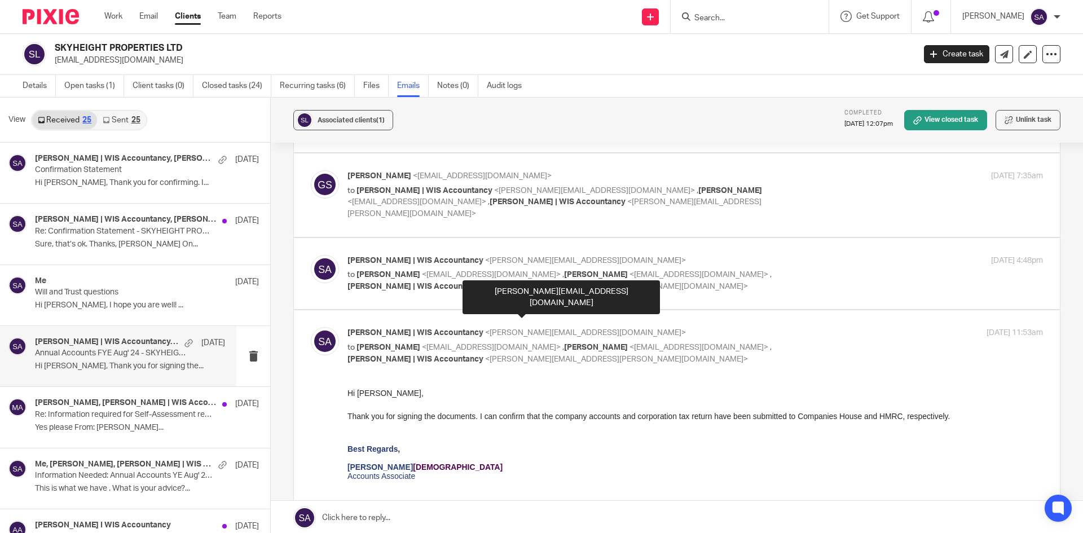
scroll to position [508, 0]
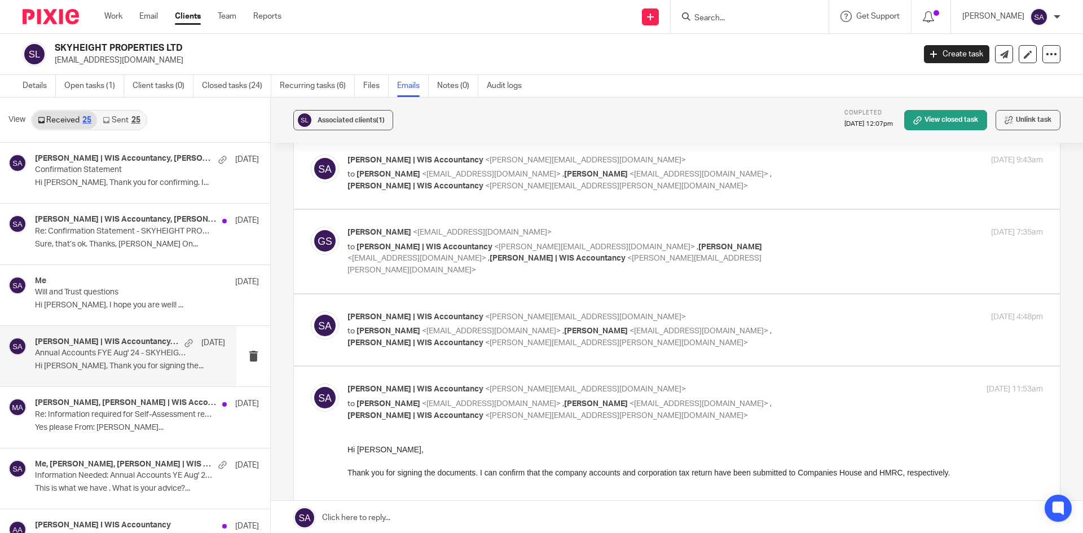
click at [844, 311] on div "[PERSON_NAME] | WIS Accountancy <[PERSON_NAME][EMAIL_ADDRESS][DOMAIN_NAME]> to …" at bounding box center [694, 330] width 695 height 38
checkbox input "true"
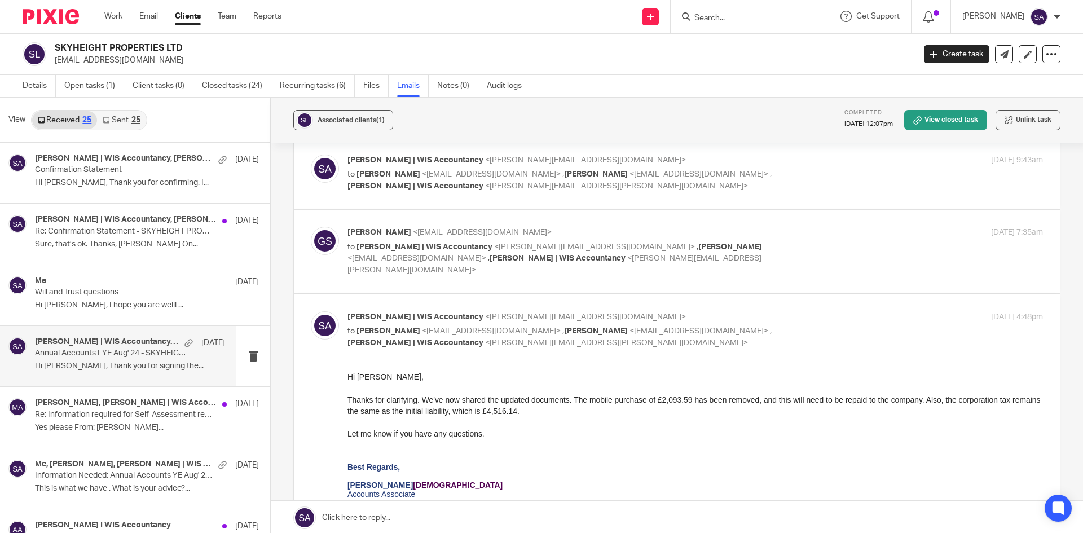
scroll to position [0, 0]
click at [807, 232] on div "[PERSON_NAME] <[EMAIL_ADDRESS][DOMAIN_NAME]> to [PERSON_NAME] | WIS Accountancy…" at bounding box center [694, 251] width 695 height 49
checkbox input "true"
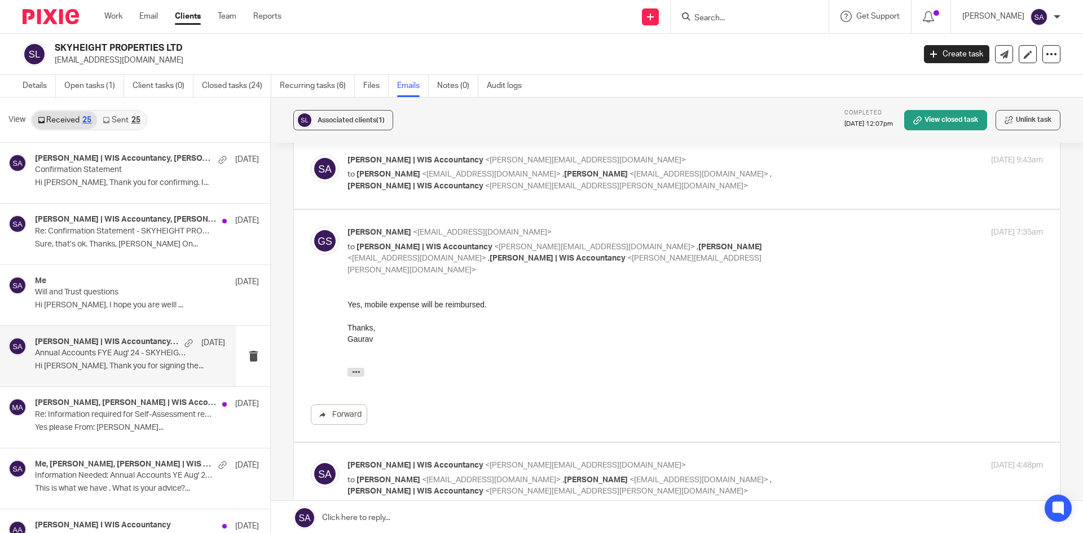
scroll to position [451, 0]
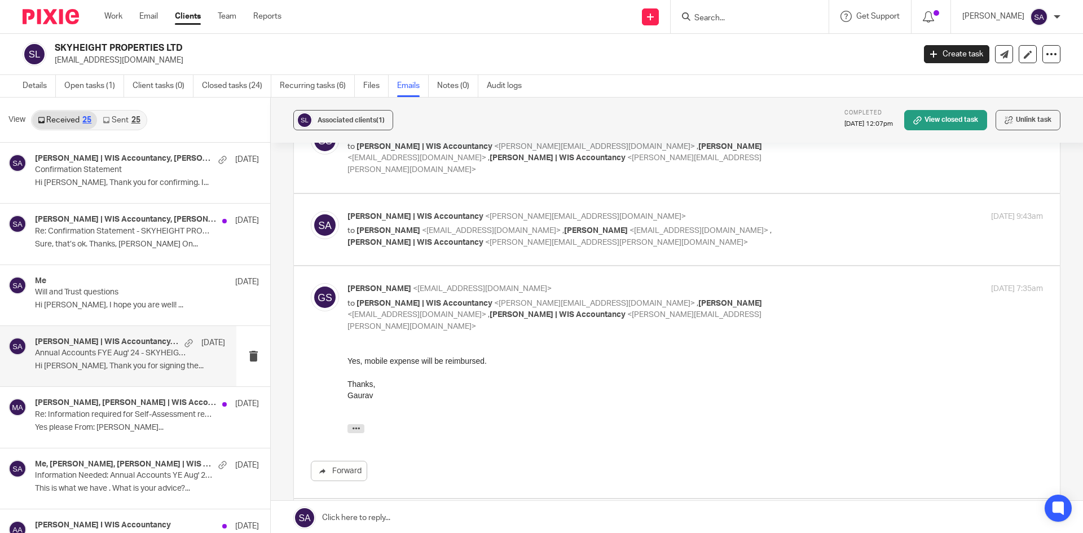
click at [810, 211] on div "[PERSON_NAME] | WIS Accountancy <[PERSON_NAME][EMAIL_ADDRESS][DOMAIN_NAME]> to …" at bounding box center [694, 230] width 695 height 38
checkbox input "true"
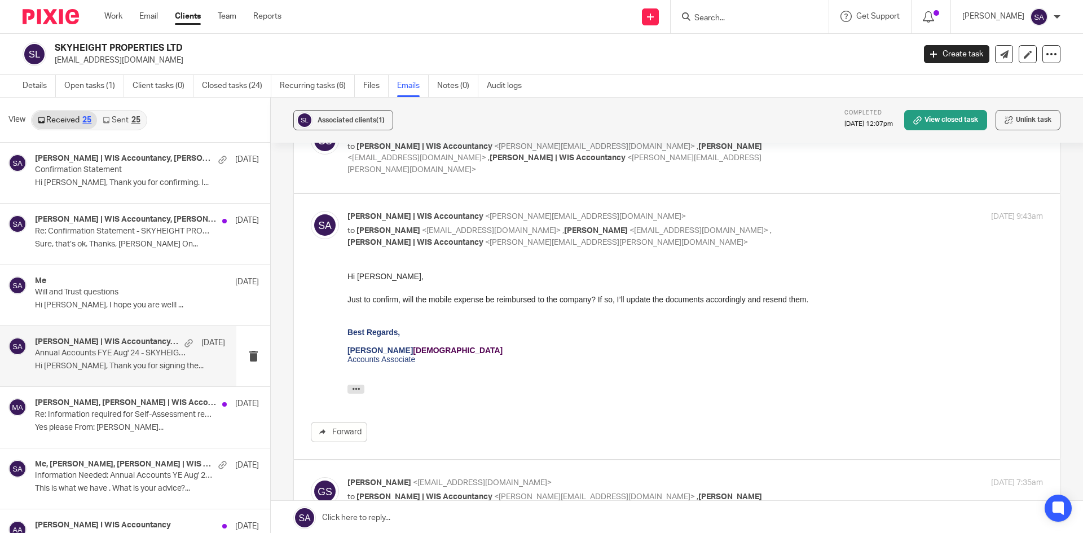
scroll to position [0, 0]
